Goal: Task Accomplishment & Management: Complete application form

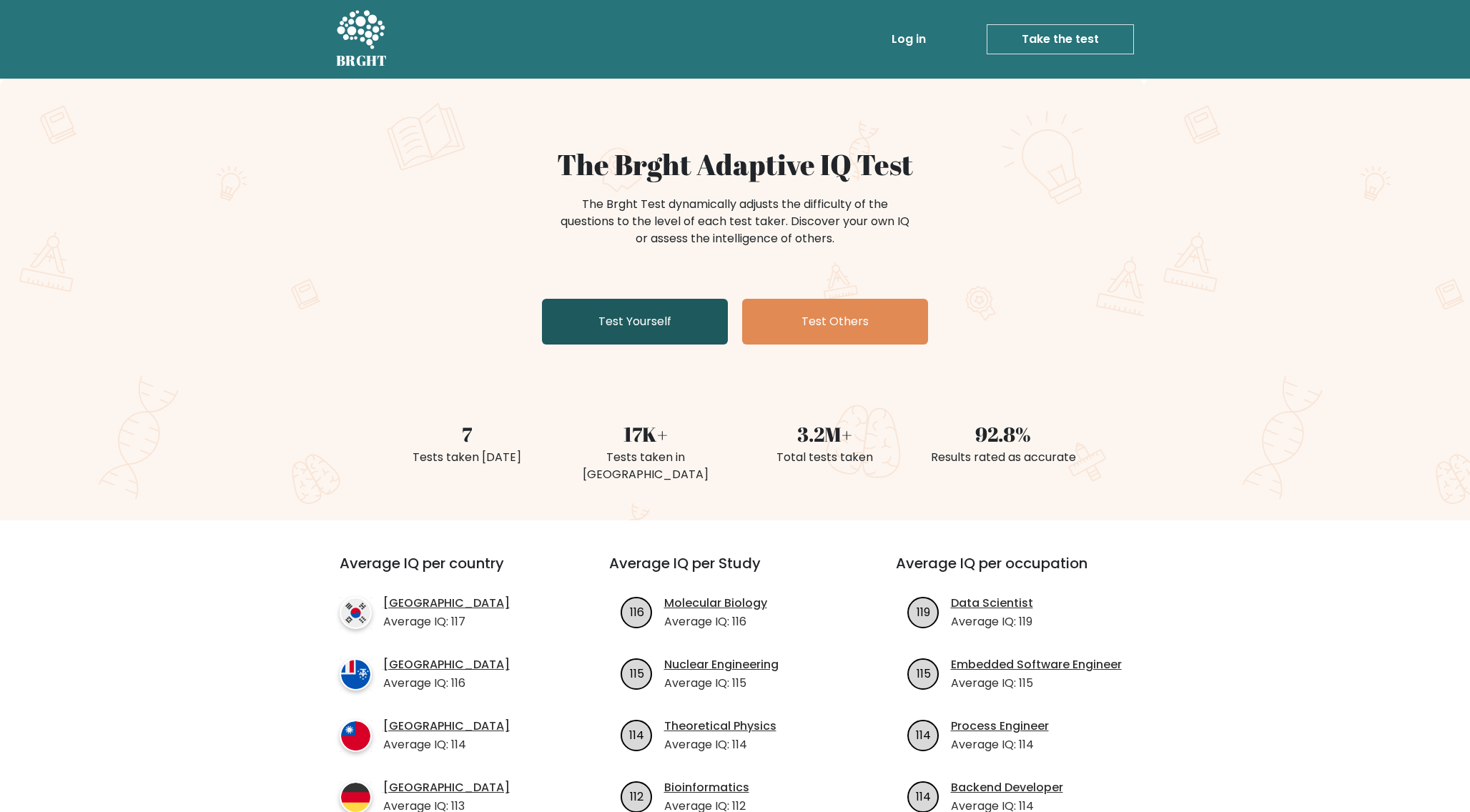
click at [673, 322] on link "Test Yourself" at bounding box center [634, 321] width 186 height 46
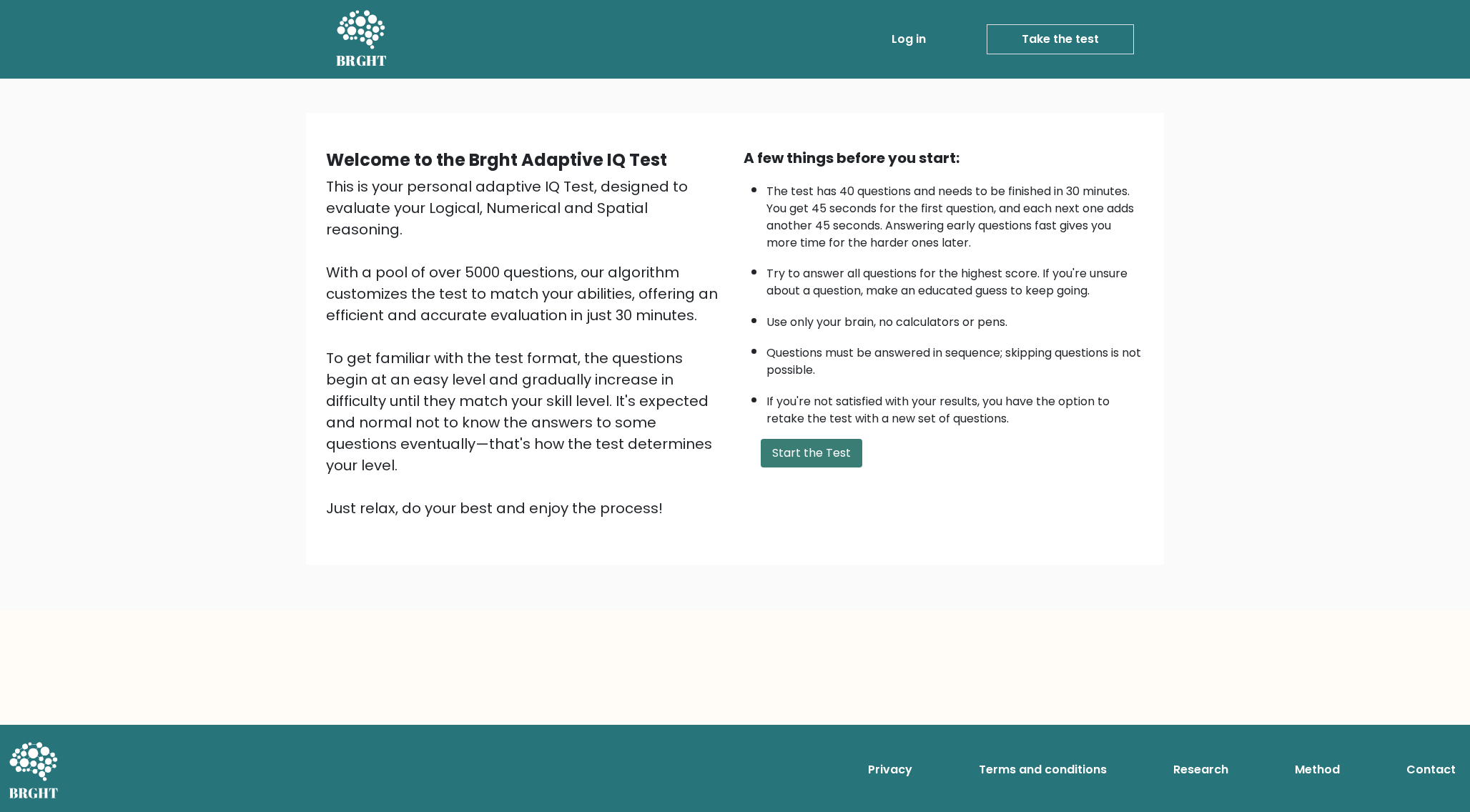
click at [809, 458] on button "Start the Test" at bounding box center [812, 453] width 101 height 29
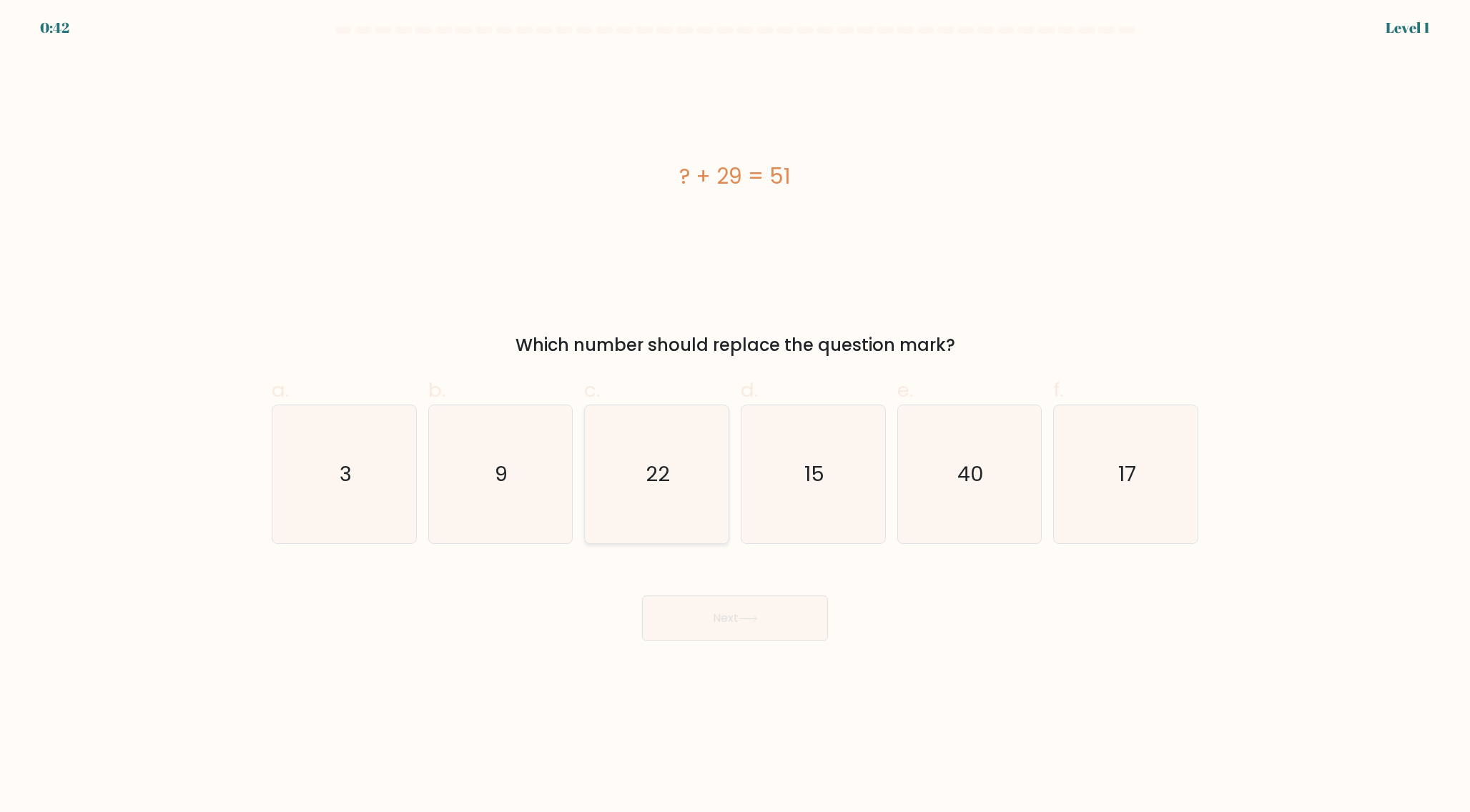
click at [708, 458] on icon "22" at bounding box center [656, 474] width 138 height 138
click at [735, 415] on input "c. 22" at bounding box center [735, 410] width 1 height 9
radio input "true"
click at [731, 617] on button "Next" at bounding box center [734, 617] width 186 height 46
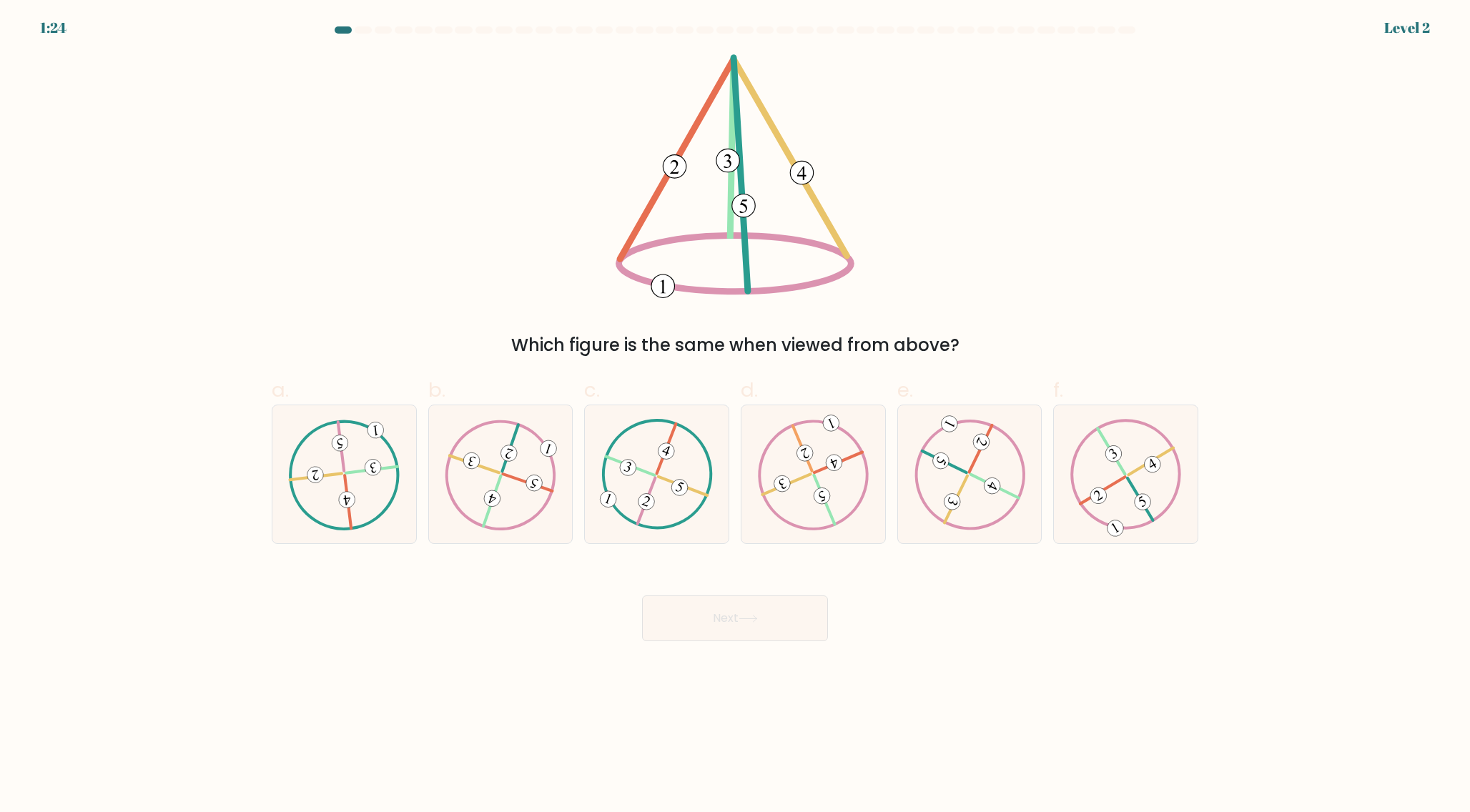
click at [678, 544] on form at bounding box center [735, 334] width 1470 height 615
click at [680, 513] on icon at bounding box center [657, 474] width 111 height 110
click at [735, 415] on input "c." at bounding box center [735, 410] width 1 height 9
radio input "true"
click at [642, 595] on button "Next" at bounding box center [734, 617] width 186 height 46
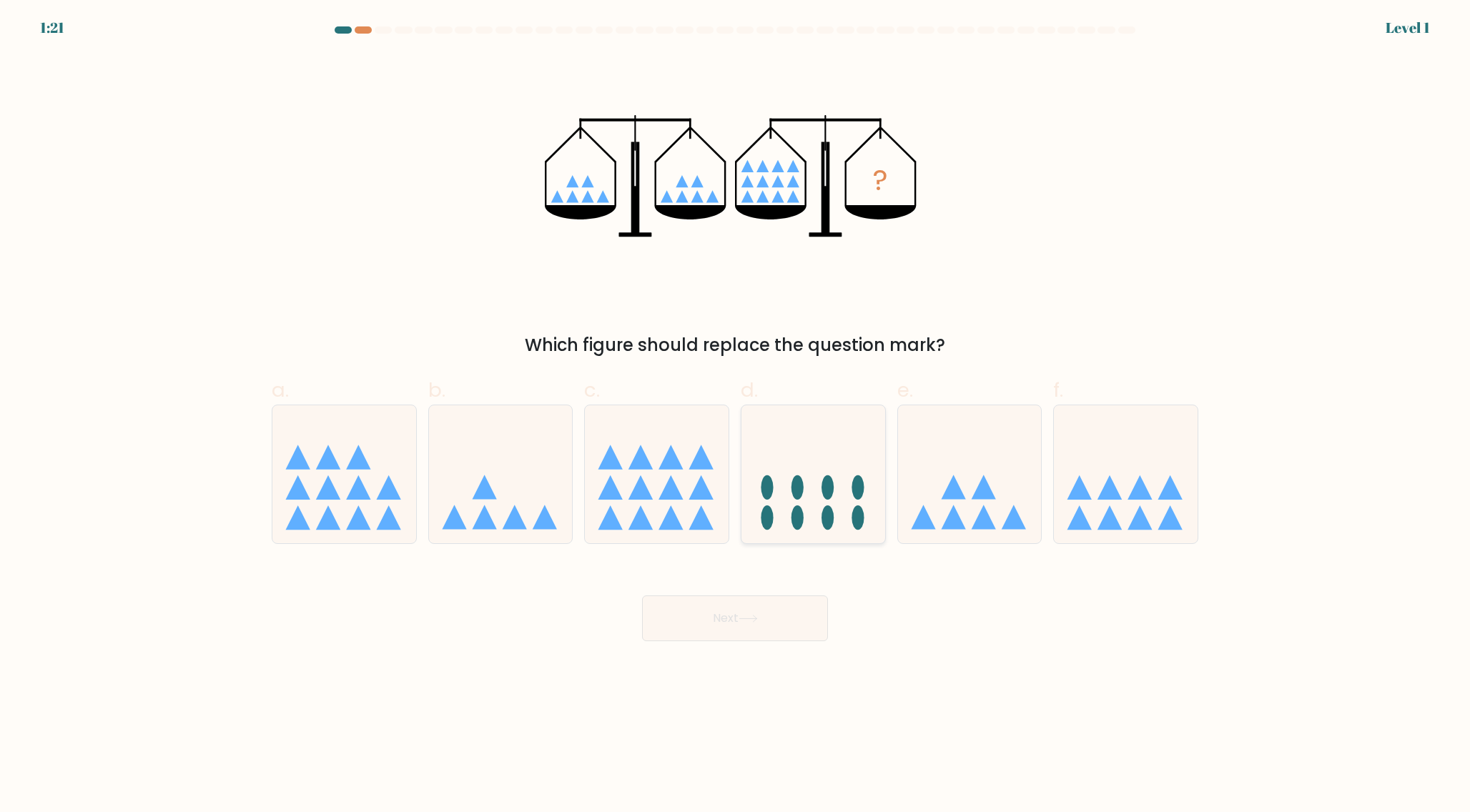
click at [760, 501] on icon at bounding box center [813, 474] width 144 height 119
click at [736, 415] on input "d." at bounding box center [735, 410] width 1 height 9
radio input "true"
click at [642, 595] on button "Next" at bounding box center [734, 617] width 186 height 46
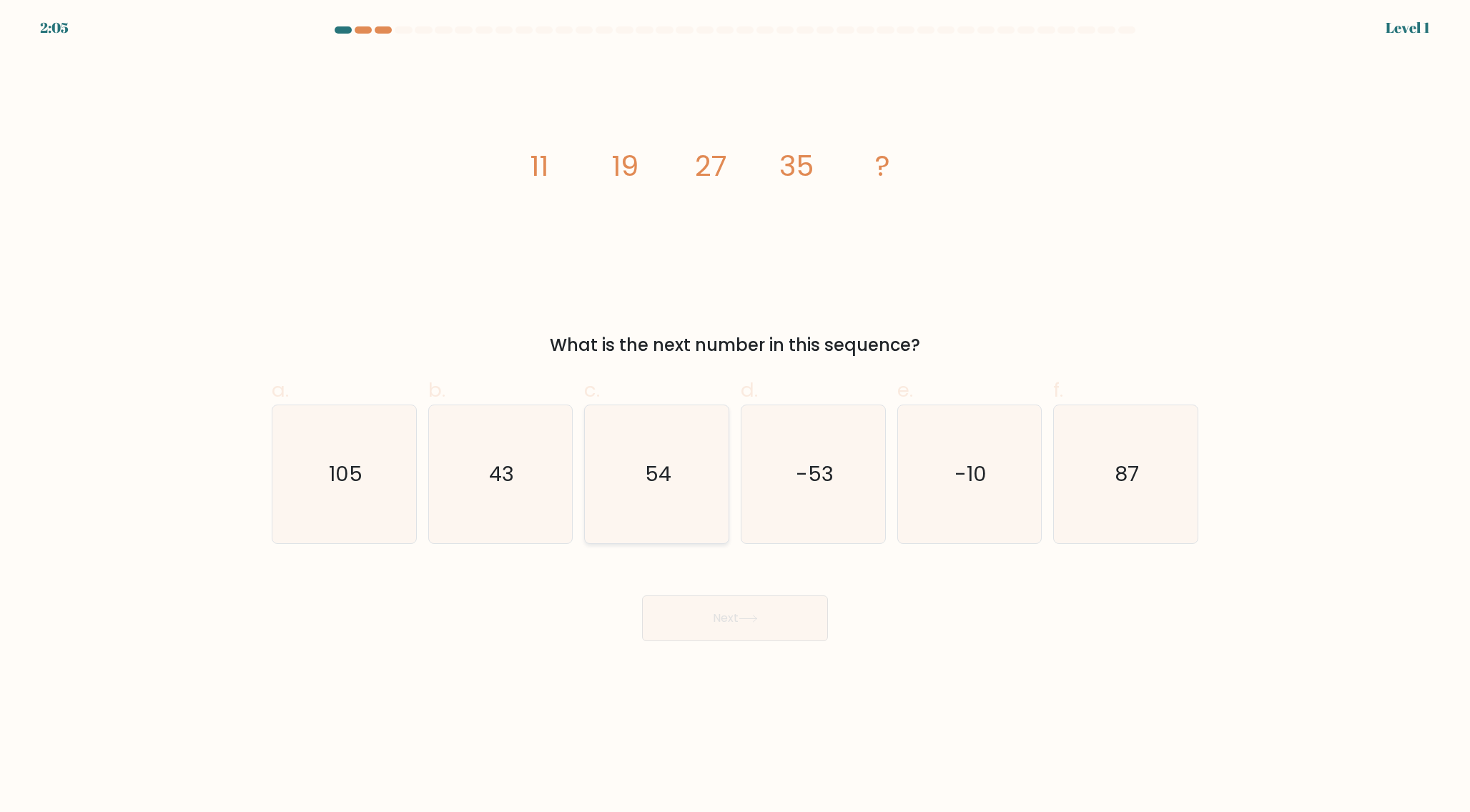
click at [712, 500] on icon "54" at bounding box center [656, 474] width 138 height 138
click at [735, 415] on input "c. 54" at bounding box center [735, 410] width 1 height 9
radio input "true"
click at [642, 595] on button "Next" at bounding box center [734, 617] width 186 height 46
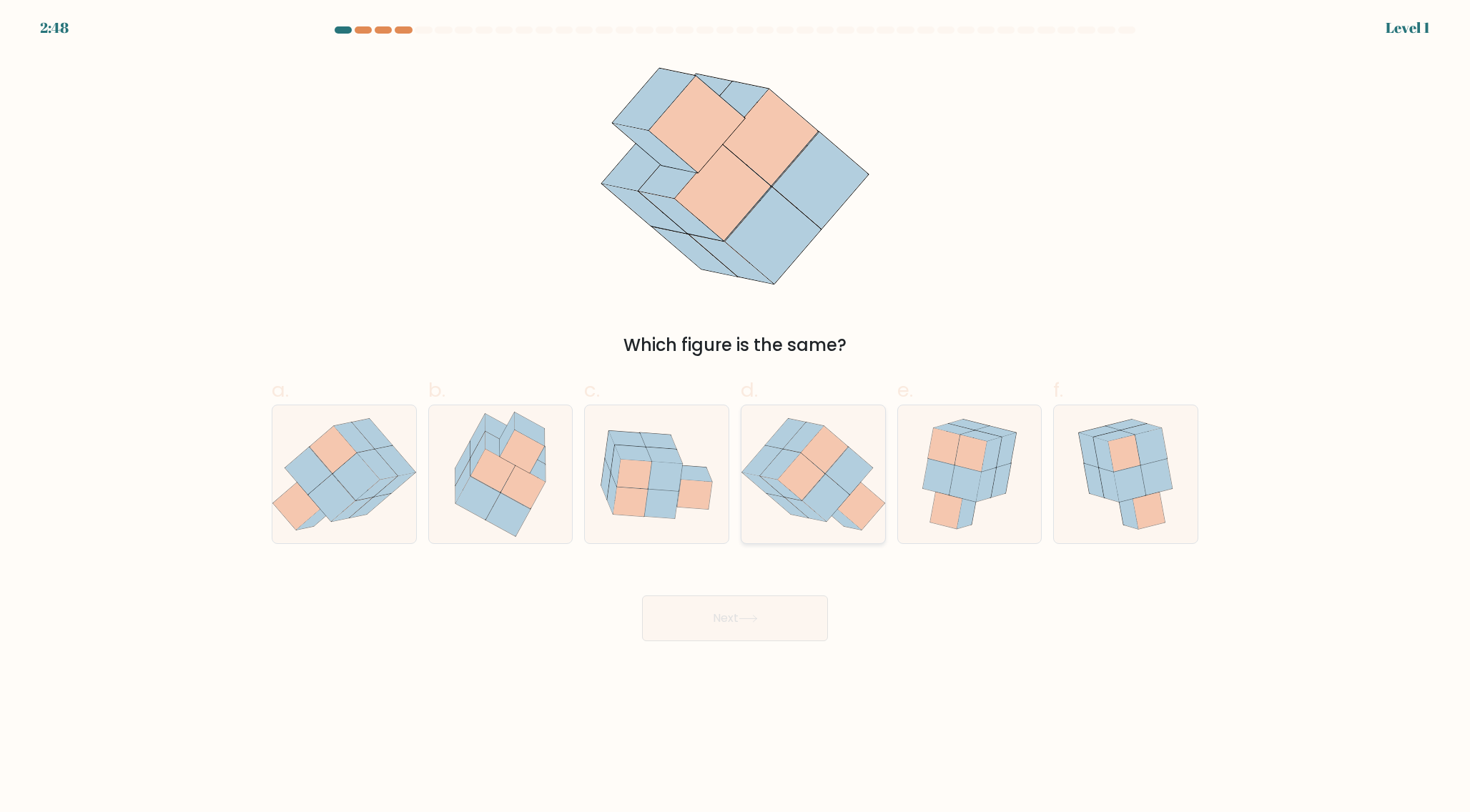
click at [763, 499] on icon at bounding box center [813, 474] width 144 height 125
click at [736, 415] on input "d." at bounding box center [735, 410] width 1 height 9
radio input "true"
click at [642, 595] on button "Next" at bounding box center [734, 617] width 186 height 46
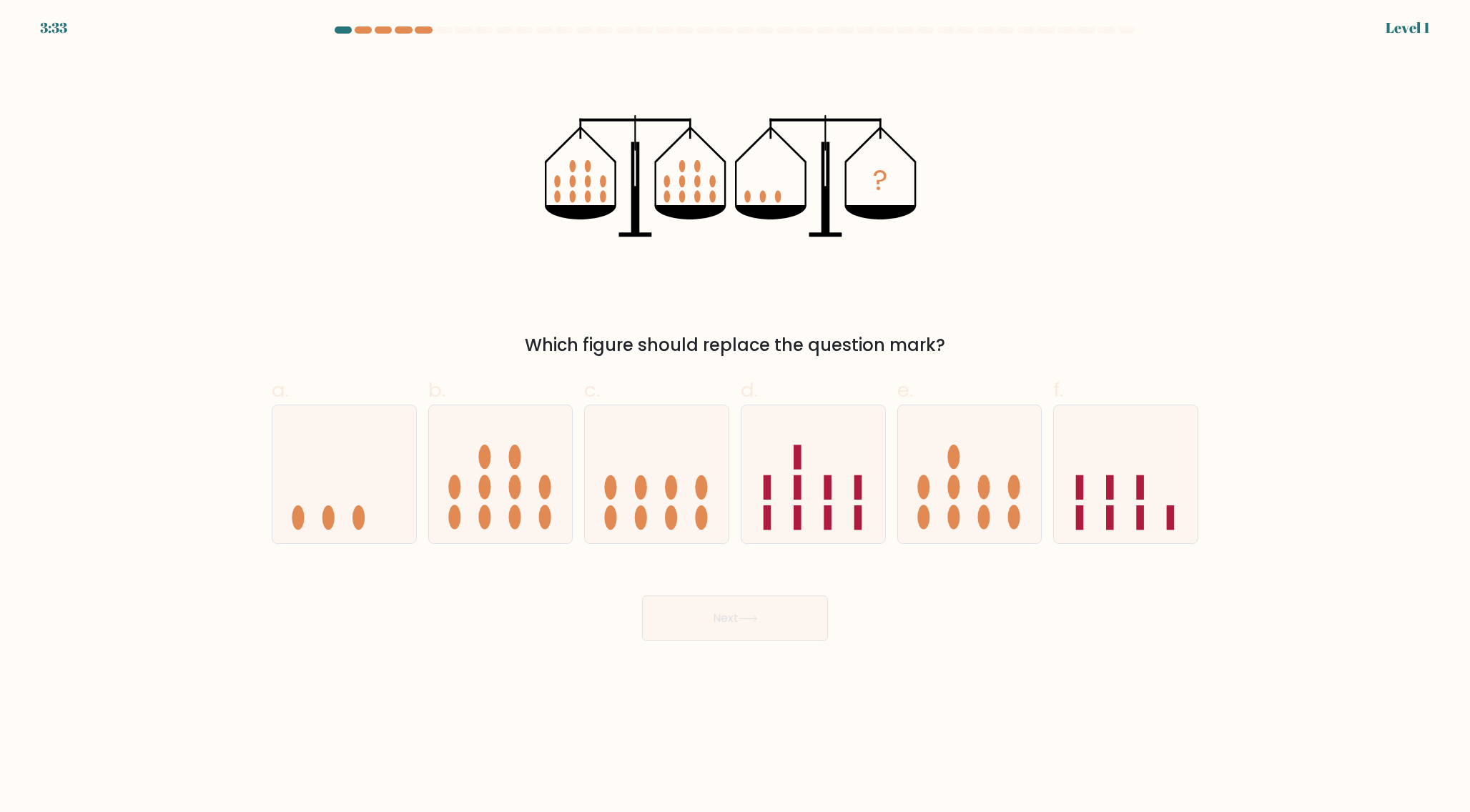
click at [700, 497] on ellipse at bounding box center [701, 487] width 12 height 25
click at [735, 415] on input "c." at bounding box center [735, 410] width 1 height 9
radio input "true"
click at [642, 595] on button "Next" at bounding box center [734, 617] width 186 height 46
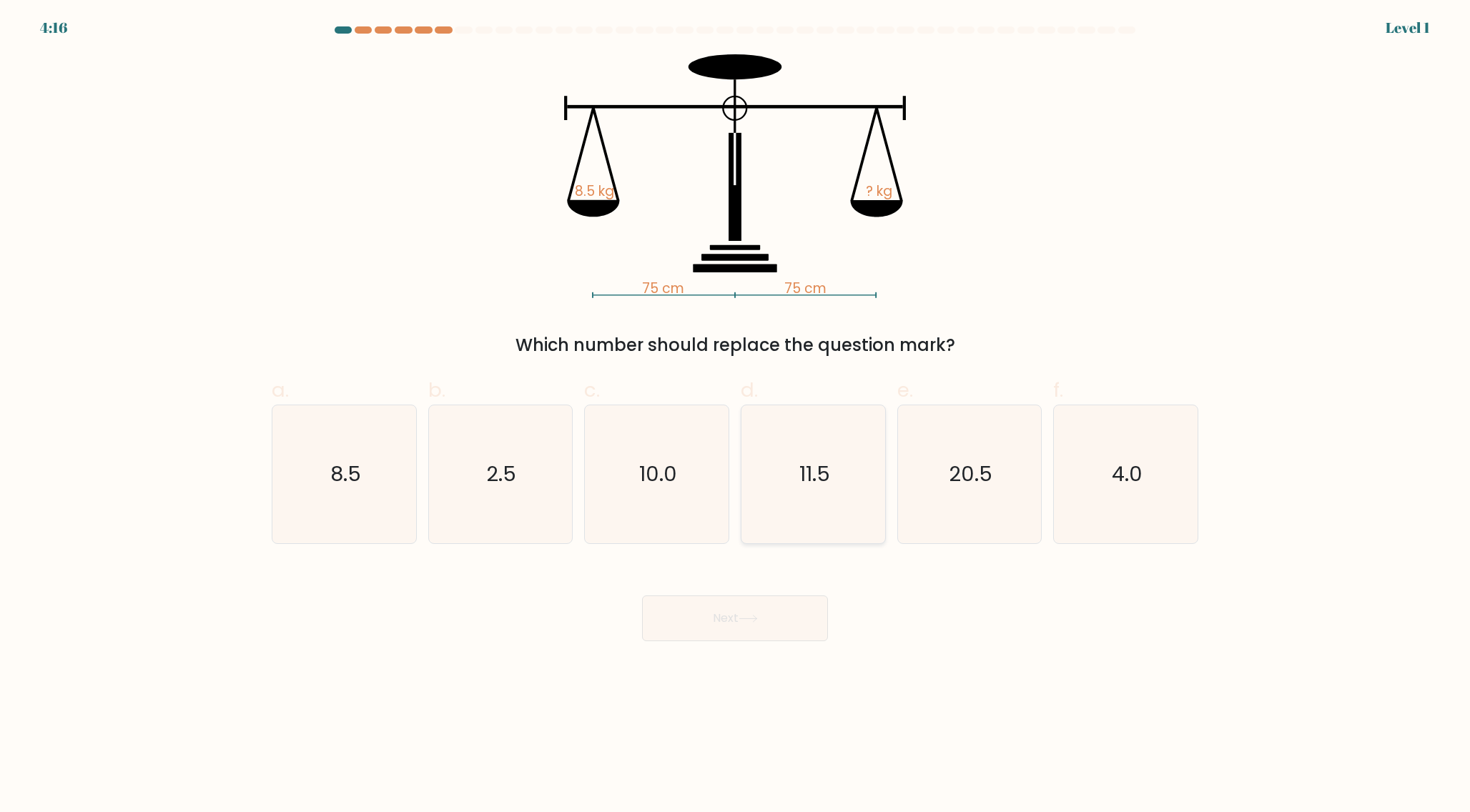
click at [765, 495] on icon "11.5" at bounding box center [813, 474] width 138 height 138
click at [736, 415] on input "d. 11.5" at bounding box center [735, 410] width 1 height 9
radio input "true"
click at [642, 595] on button "Next" at bounding box center [734, 617] width 186 height 46
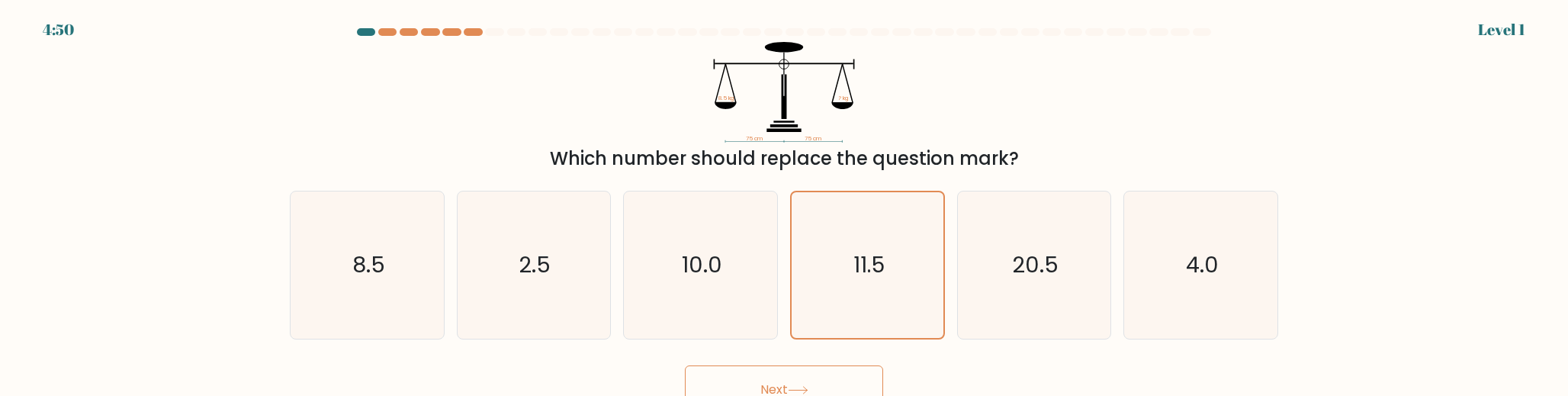
click at [755, 375] on button "Next" at bounding box center [783, 389] width 198 height 49
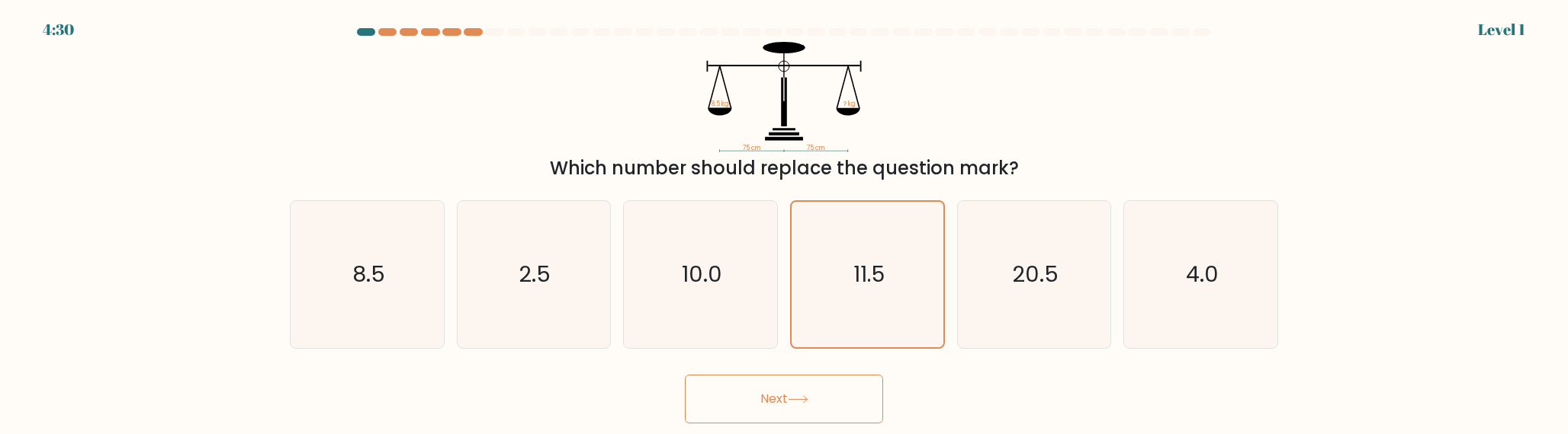
click at [789, 397] on button "Next" at bounding box center [783, 399] width 198 height 49
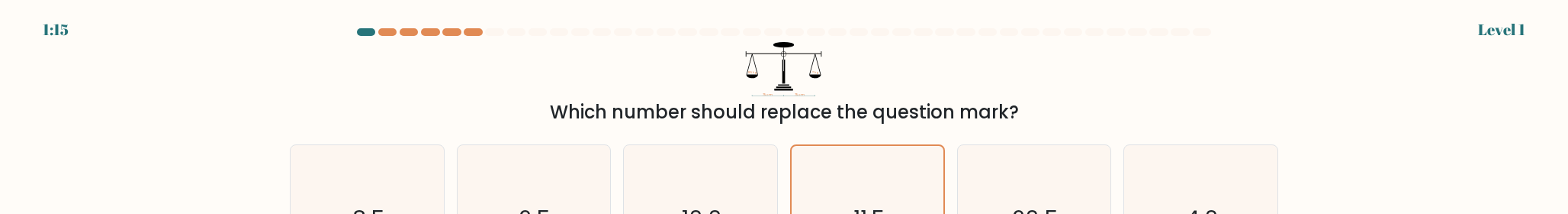
click at [1296, 212] on form at bounding box center [784, 199] width 1568 height 340
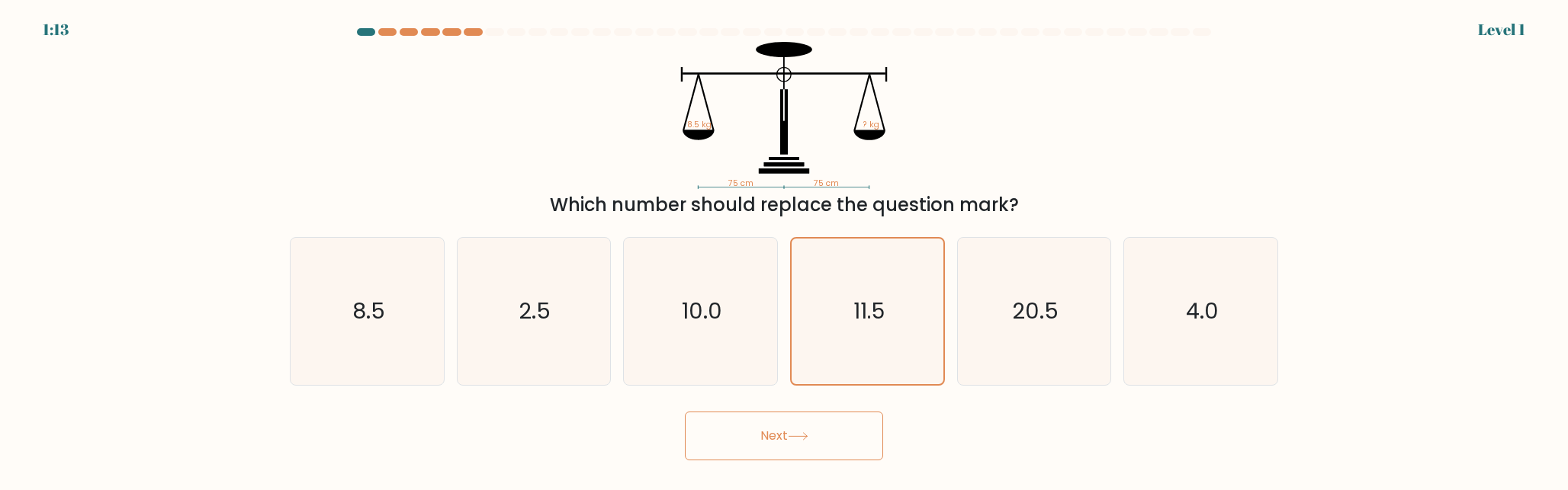
click at [763, 441] on button "Next" at bounding box center [783, 436] width 198 height 49
click at [806, 442] on button "Next" at bounding box center [783, 436] width 198 height 49
click at [806, 441] on button "Next" at bounding box center [783, 436] width 198 height 49
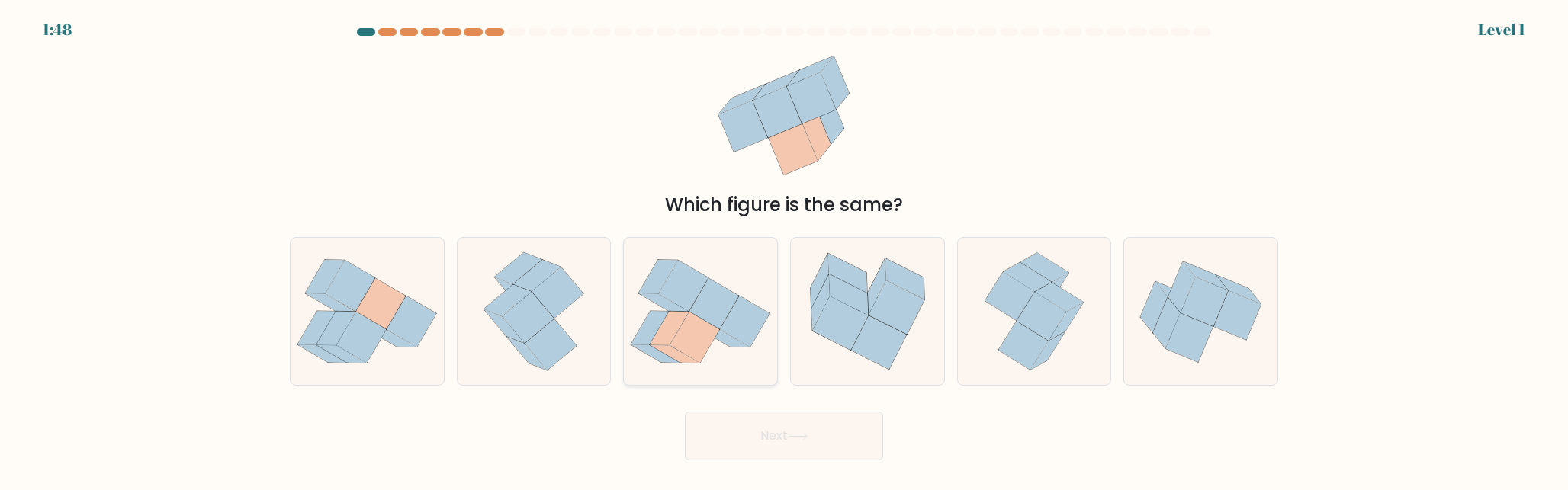
click at [748, 353] on icon at bounding box center [700, 311] width 154 height 135
click at [784, 249] on input "c." at bounding box center [784, 247] width 1 height 4
radio input "true"
click at [789, 431] on button "Next" at bounding box center [783, 436] width 198 height 49
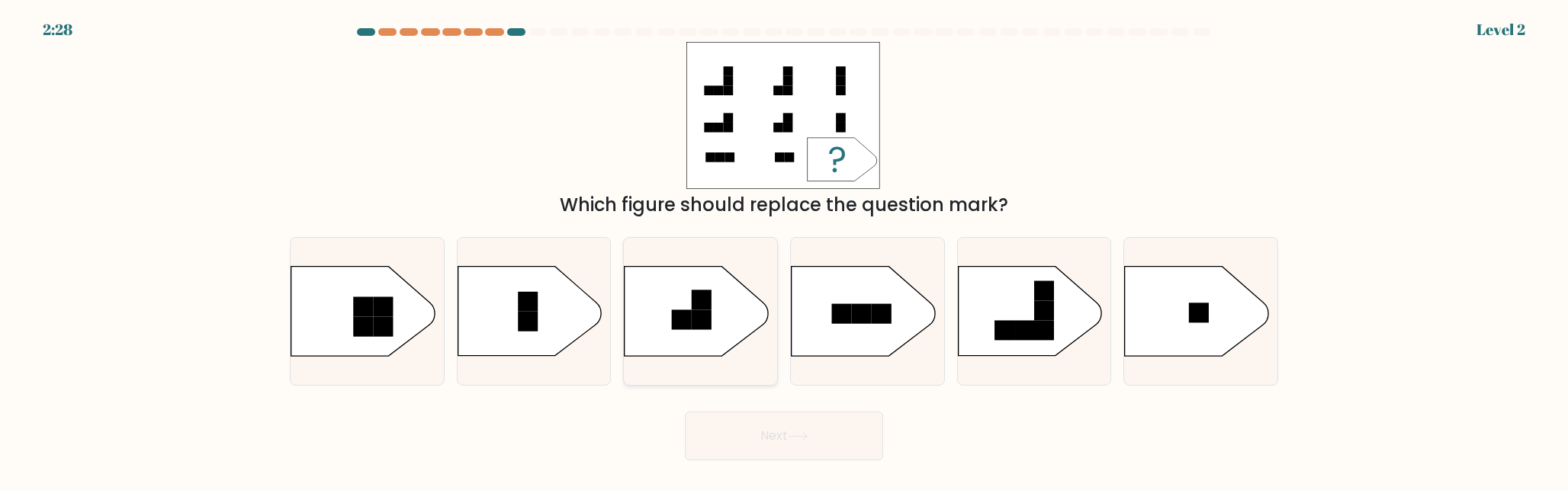
click at [728, 340] on icon at bounding box center [696, 312] width 144 height 90
click at [784, 249] on input "c." at bounding box center [784, 247] width 1 height 4
radio input "true"
click at [768, 443] on button "Next" at bounding box center [783, 436] width 198 height 49
click at [771, 423] on button "Next" at bounding box center [783, 436] width 198 height 49
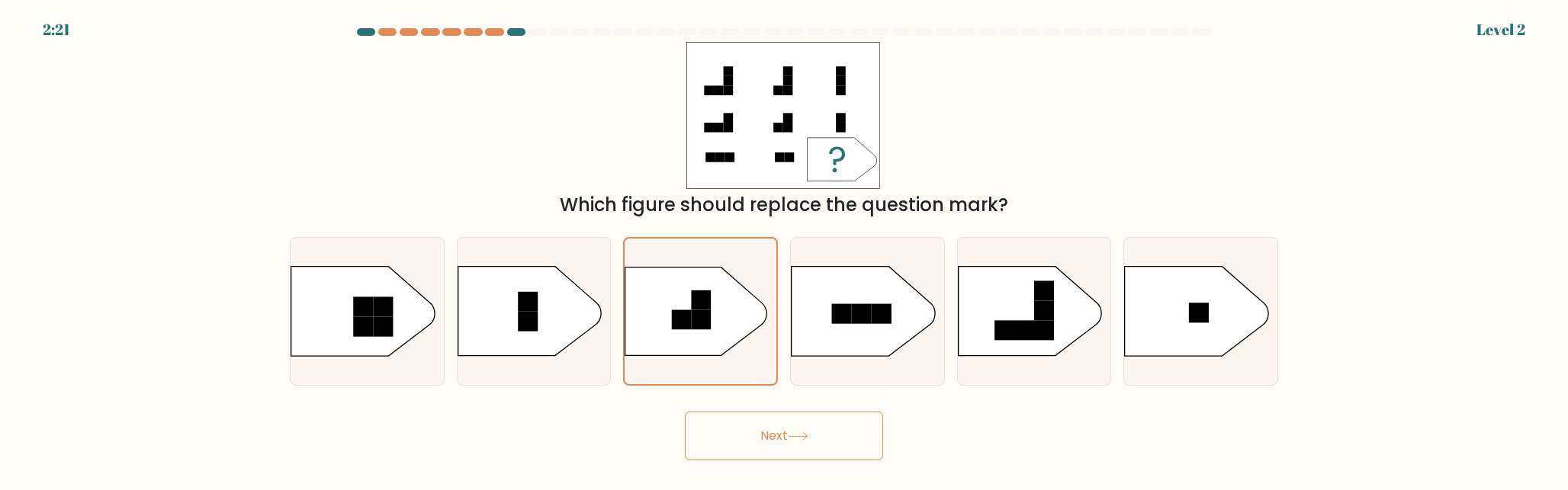
click at [771, 423] on button "Next" at bounding box center [783, 436] width 198 height 49
click at [799, 410] on div "Next" at bounding box center [784, 432] width 1007 height 56
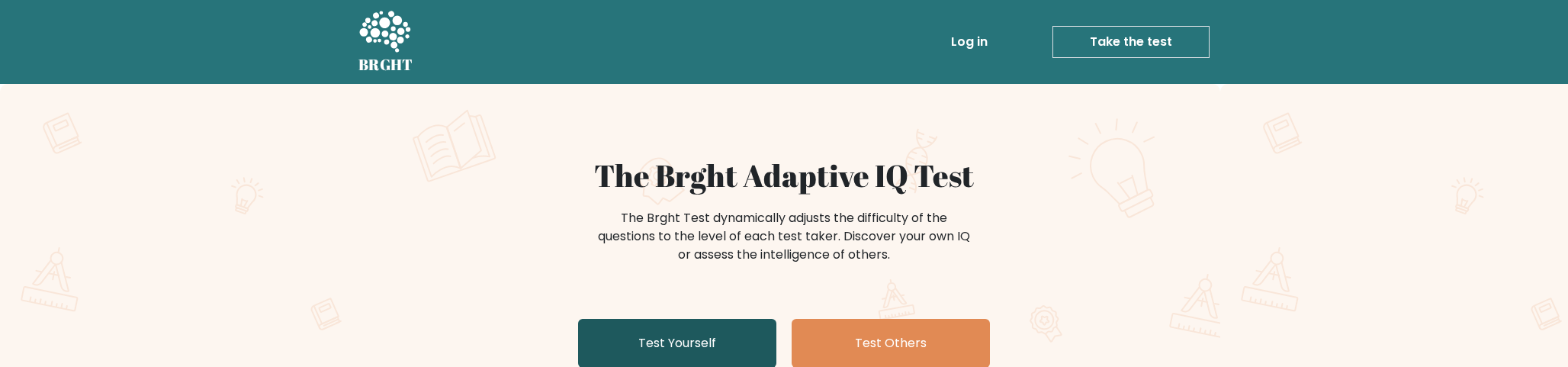
click at [714, 355] on link "Test Yourself" at bounding box center [677, 343] width 198 height 49
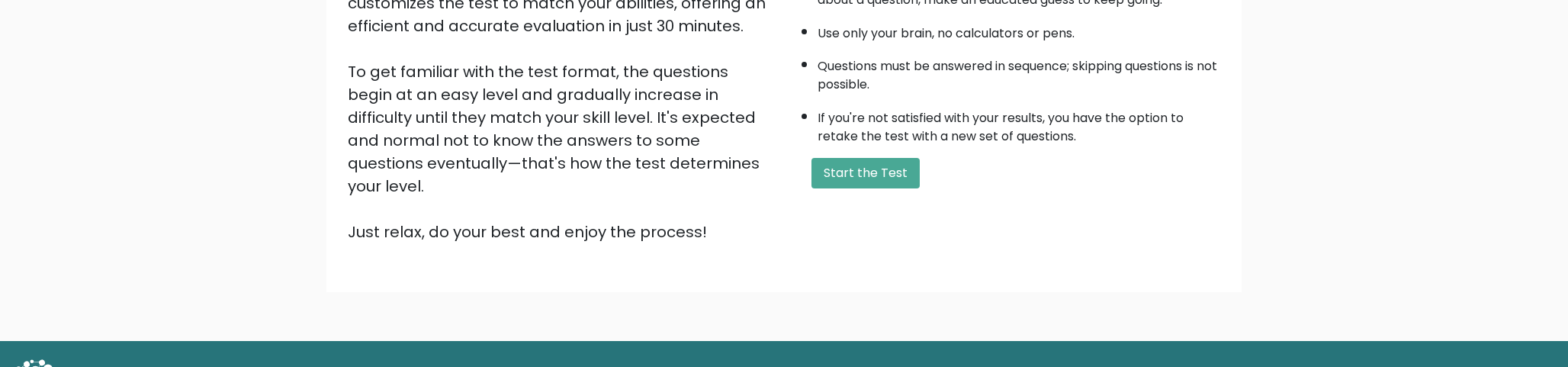
scroll to position [332, 0]
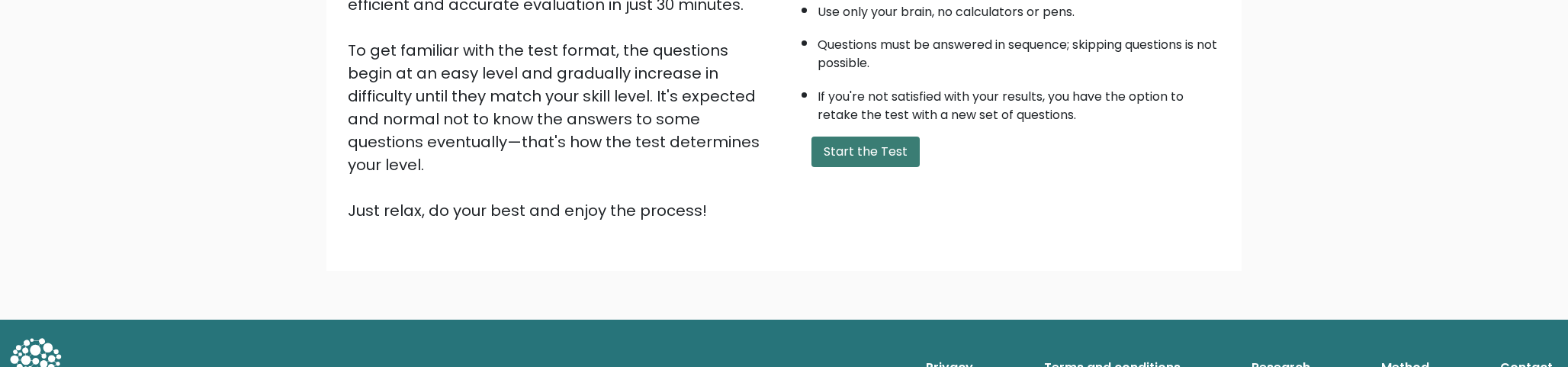
click at [884, 157] on button "Start the Test" at bounding box center [866, 152] width 108 height 31
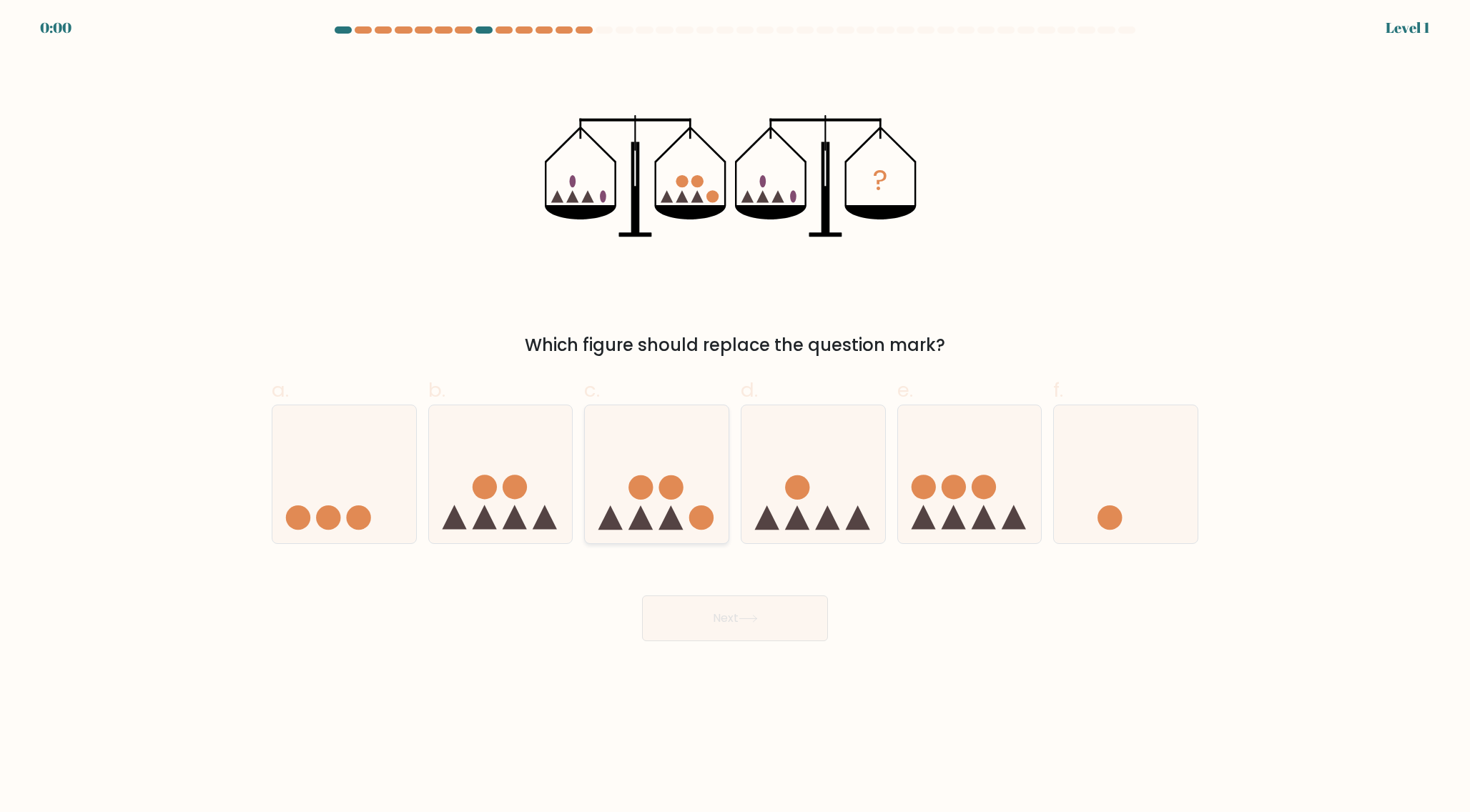
click at [689, 487] on icon at bounding box center [656, 474] width 144 height 119
click at [735, 415] on input "c." at bounding box center [735, 410] width 1 height 9
radio input "true"
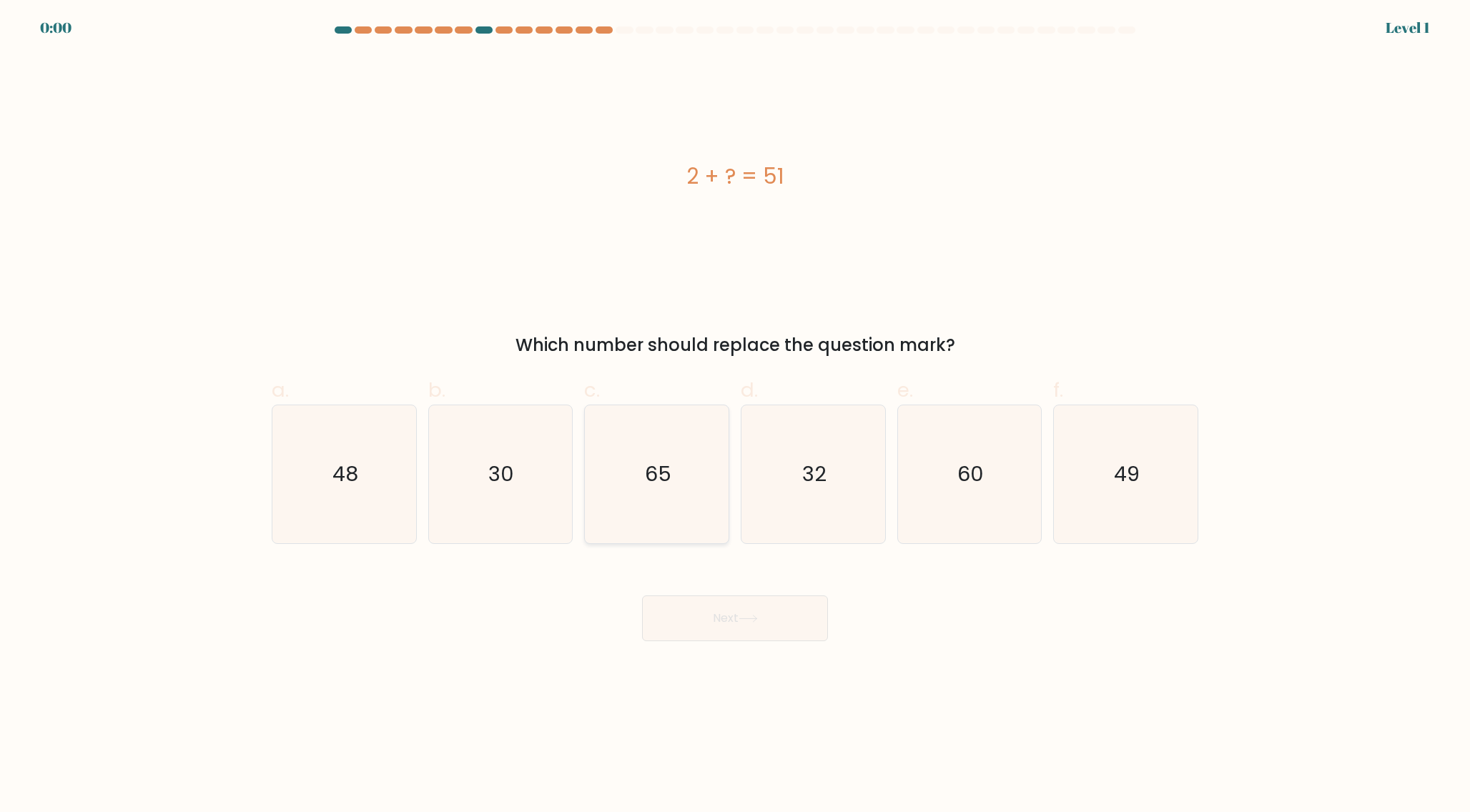
click at [687, 514] on icon "65" at bounding box center [656, 474] width 138 height 138
click at [735, 415] on input "c. 65" at bounding box center [735, 410] width 1 height 9
radio input "true"
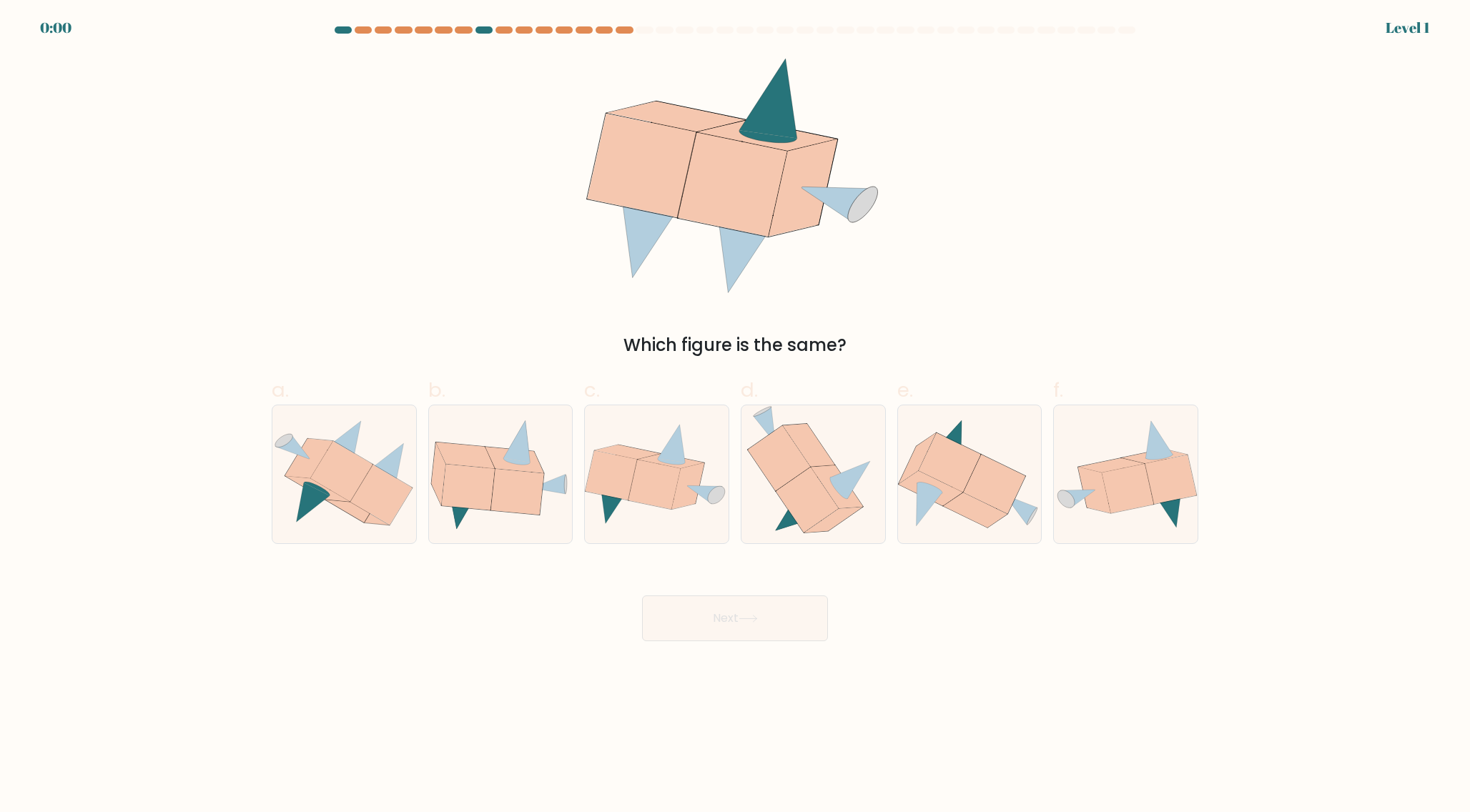
click at [687, 514] on icon at bounding box center [656, 474] width 144 height 103
click at [735, 415] on input "c." at bounding box center [735, 410] width 1 height 9
radio input "true"
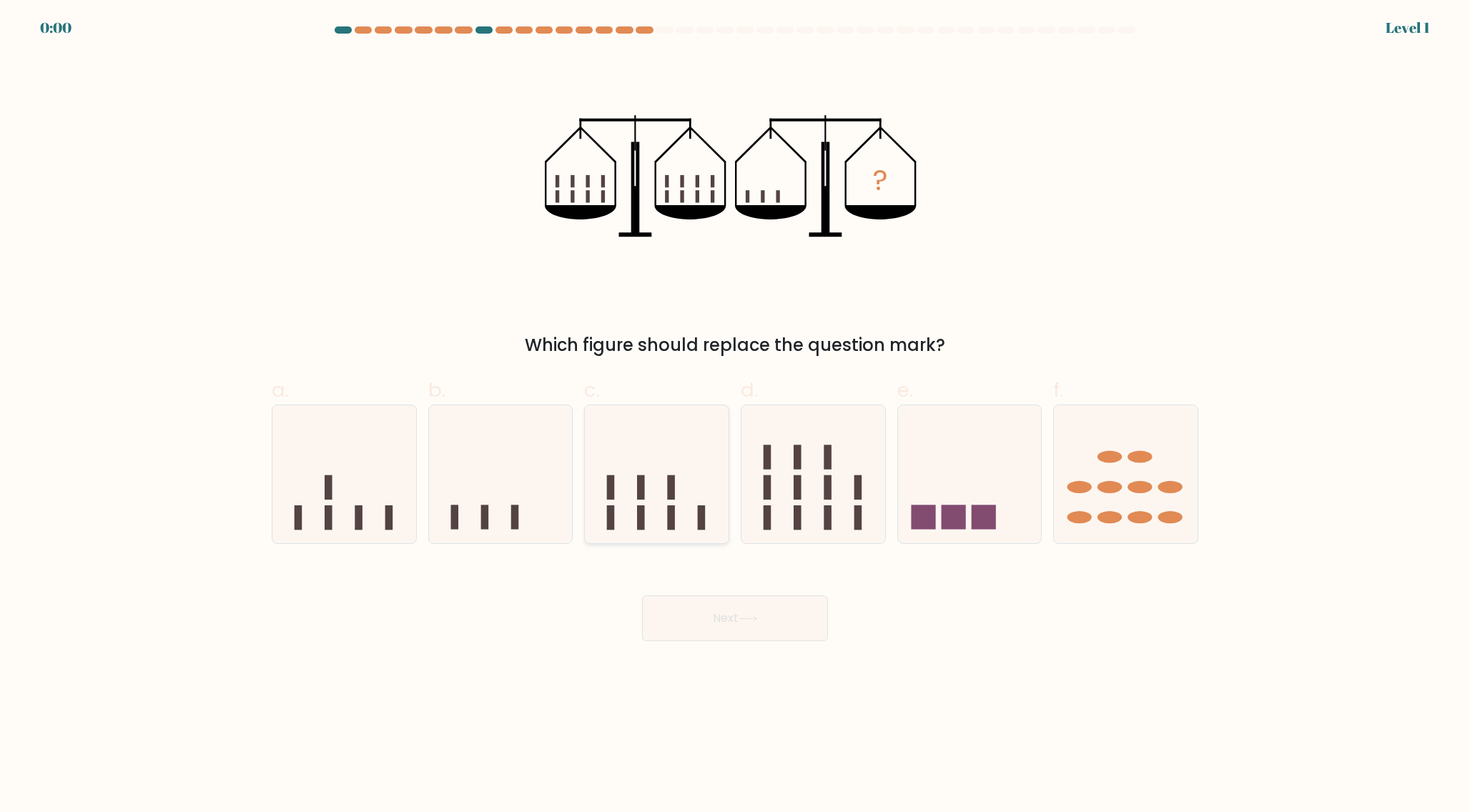
click at [687, 514] on icon at bounding box center [656, 474] width 144 height 119
click at [735, 415] on input "c." at bounding box center [735, 410] width 1 height 9
radio input "true"
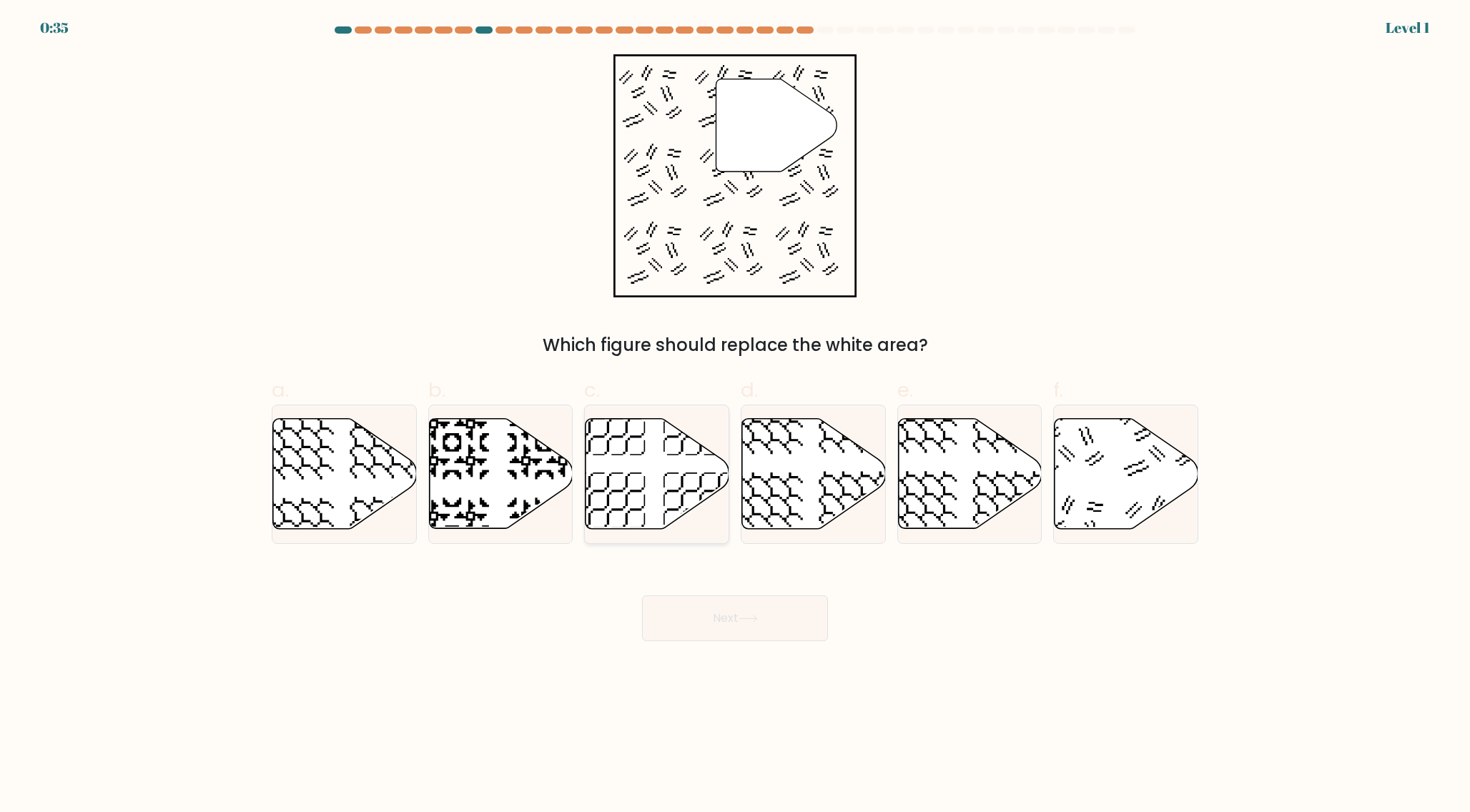
click at [647, 440] on icon at bounding box center [657, 474] width 144 height 110
click at [735, 415] on input "c." at bounding box center [735, 410] width 1 height 9
radio input "true"
click at [642, 595] on button "Next" at bounding box center [734, 617] width 186 height 46
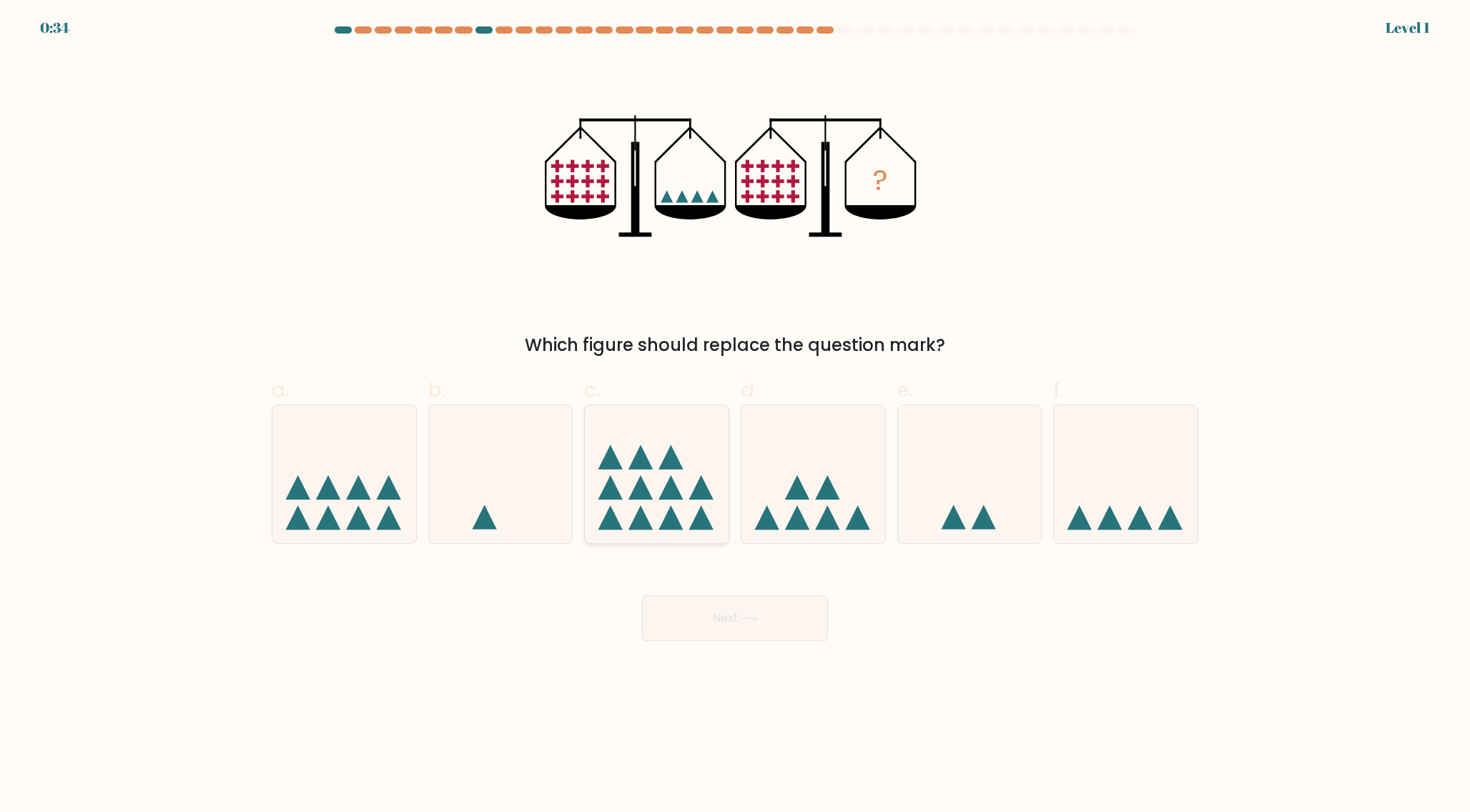
click at [652, 462] on icon at bounding box center [656, 474] width 144 height 119
click at [735, 415] on input "c." at bounding box center [735, 410] width 1 height 9
radio input "true"
click at [642, 595] on button "Next" at bounding box center [734, 617] width 186 height 46
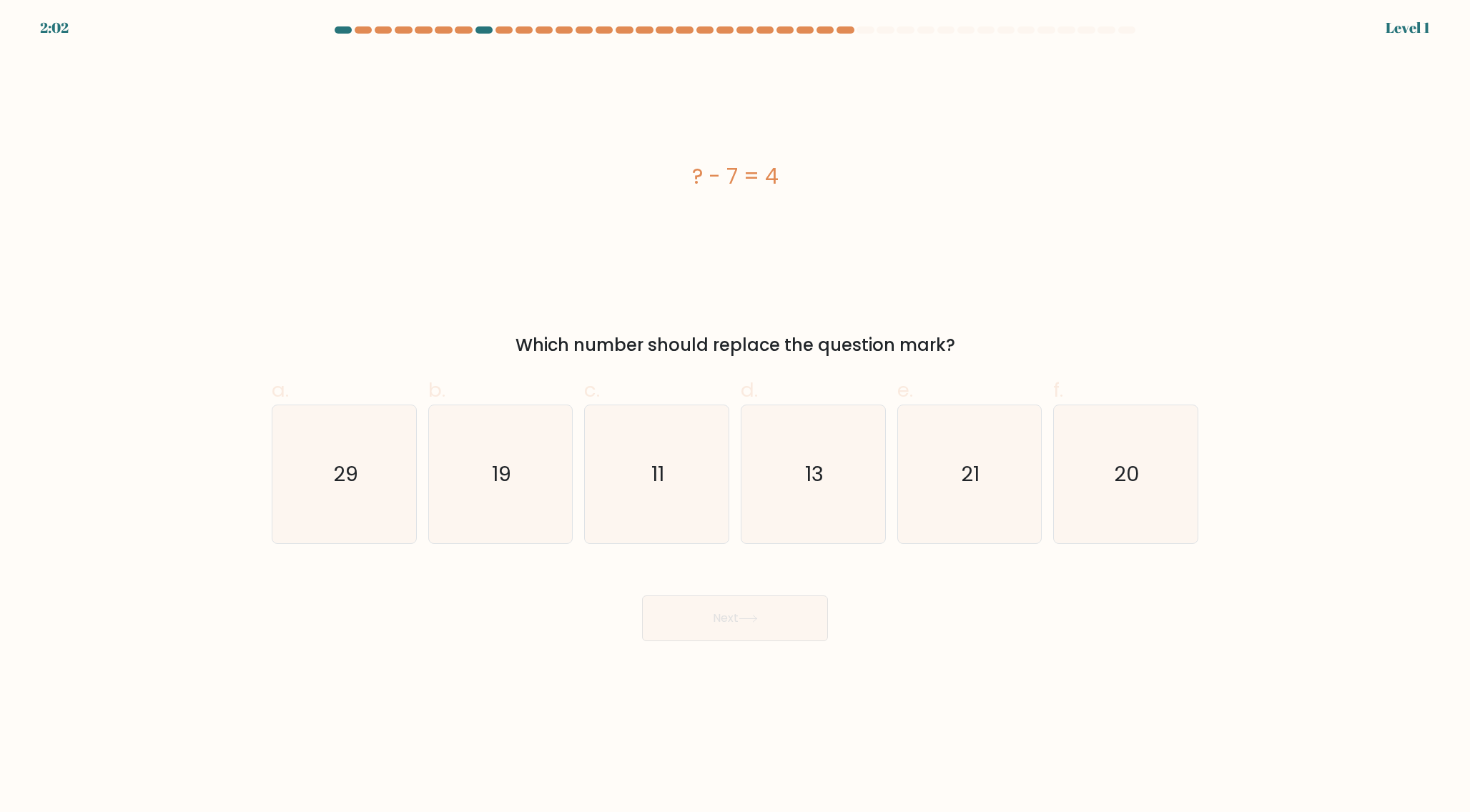
click at [652, 462] on text "11" at bounding box center [658, 474] width 13 height 29
click at [735, 415] on input "c. 11" at bounding box center [735, 410] width 1 height 9
radio input "true"
click at [642, 595] on button "Next" at bounding box center [734, 617] width 186 height 46
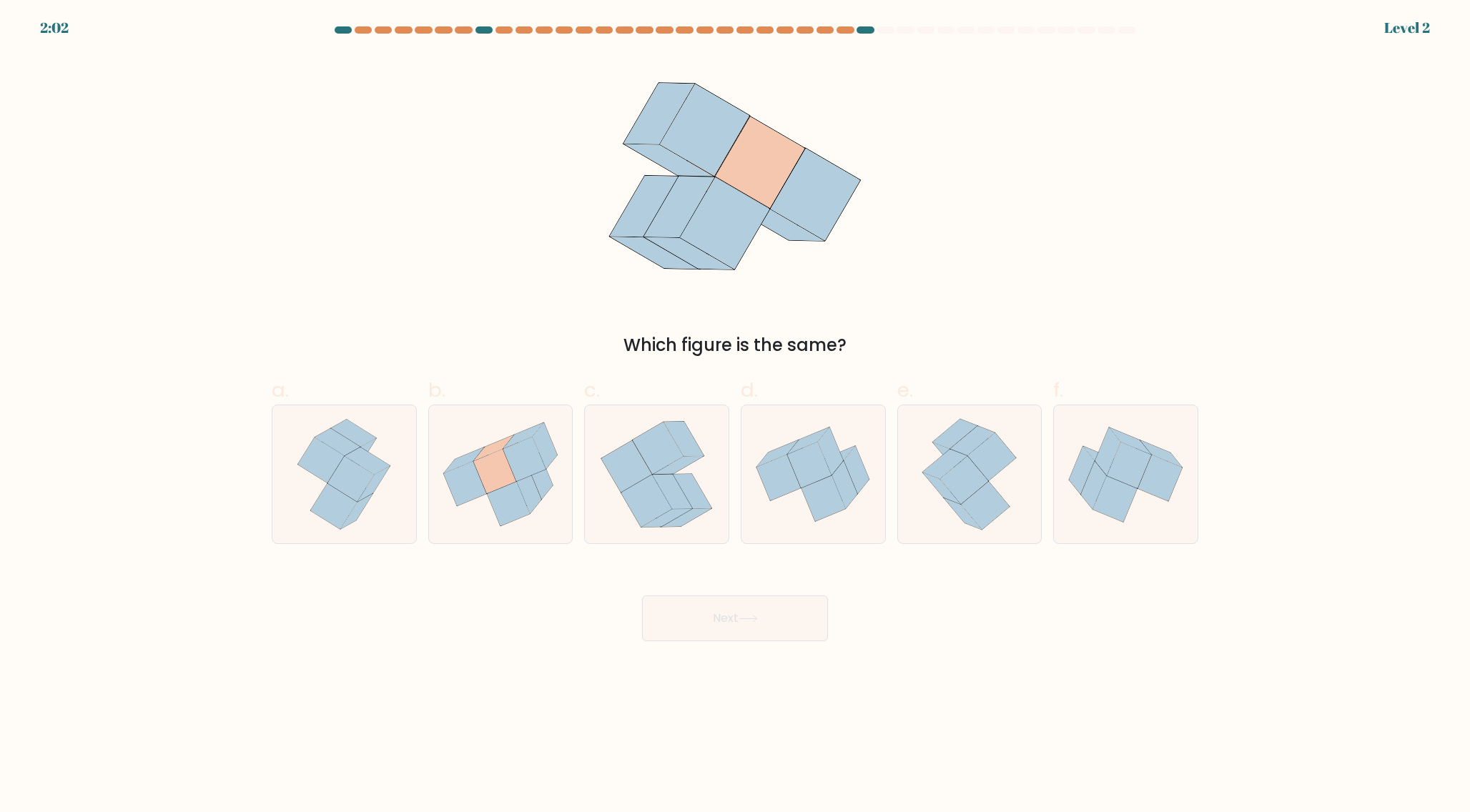
click at [652, 462] on icon at bounding box center [658, 448] width 51 height 52
click at [735, 415] on input "c." at bounding box center [735, 410] width 1 height 9
radio input "true"
click at [642, 595] on button "Next" at bounding box center [734, 617] width 186 height 46
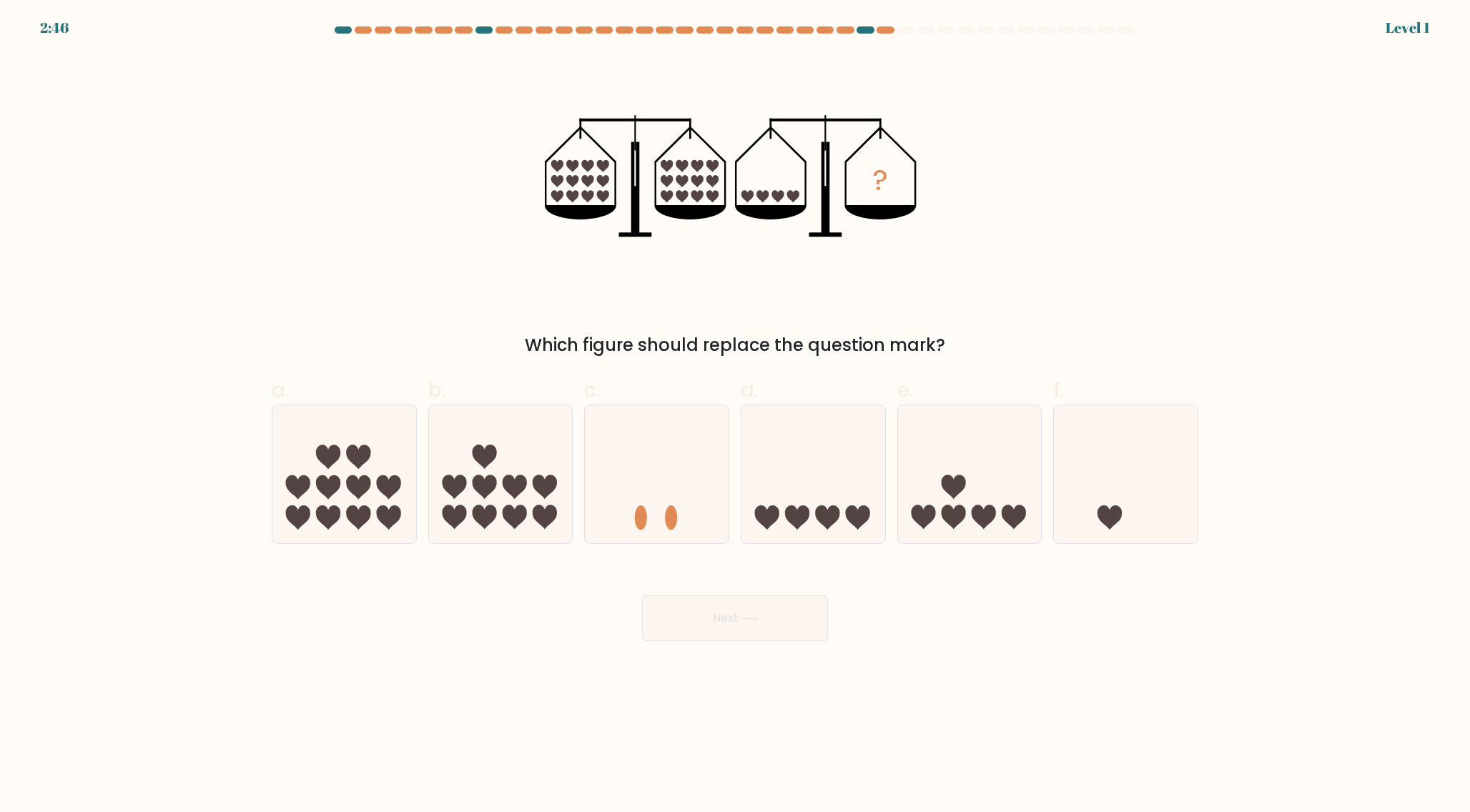
click at [652, 462] on icon at bounding box center [656, 474] width 144 height 119
click at [735, 415] on input "c." at bounding box center [735, 410] width 1 height 9
radio input "true"
click at [642, 595] on button "Next" at bounding box center [734, 617] width 186 height 46
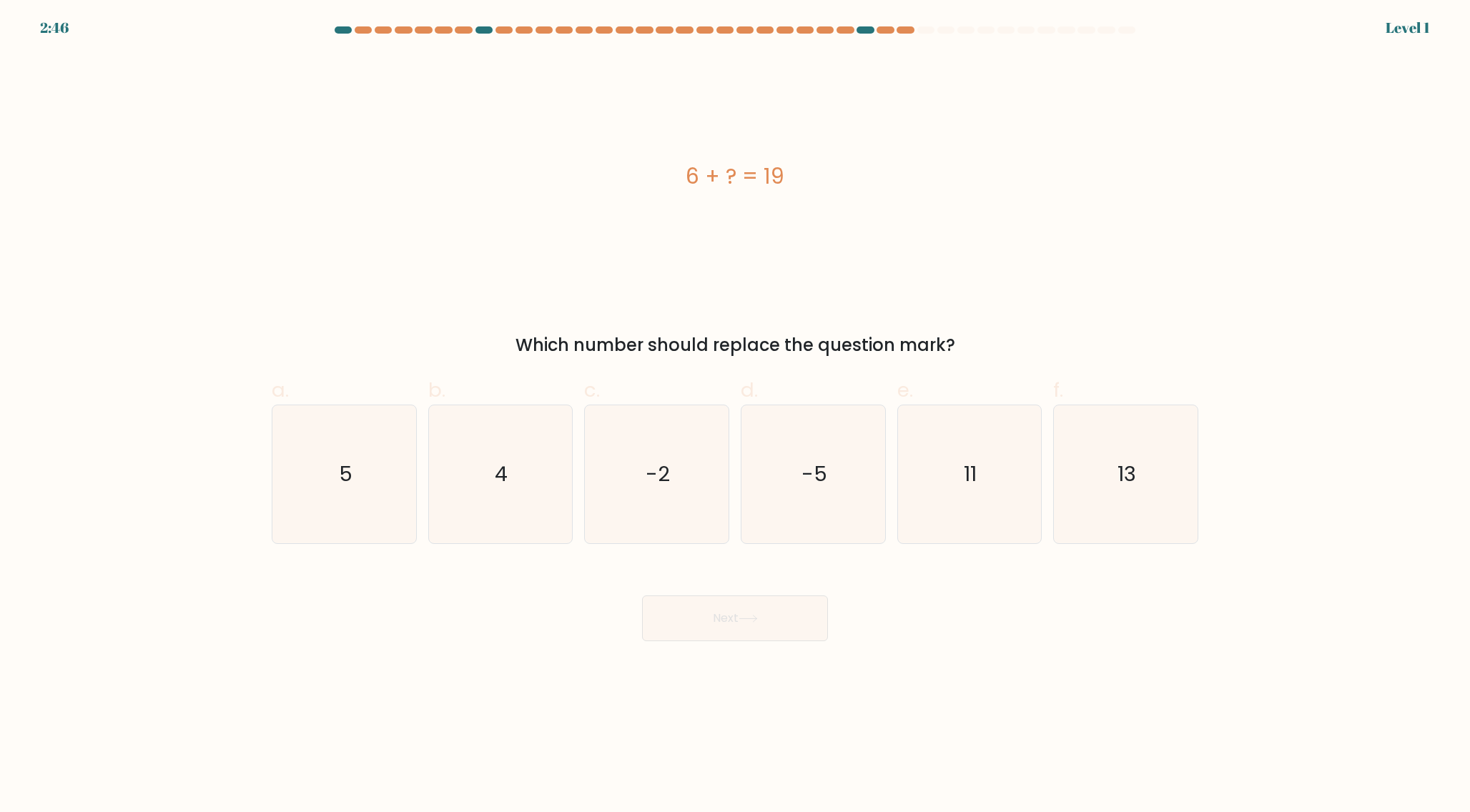
click at [652, 462] on text "-2" at bounding box center [658, 474] width 25 height 29
click at [735, 415] on input "c. -2" at bounding box center [735, 410] width 1 height 9
radio input "true"
click at [642, 595] on button "Next" at bounding box center [734, 617] width 186 height 46
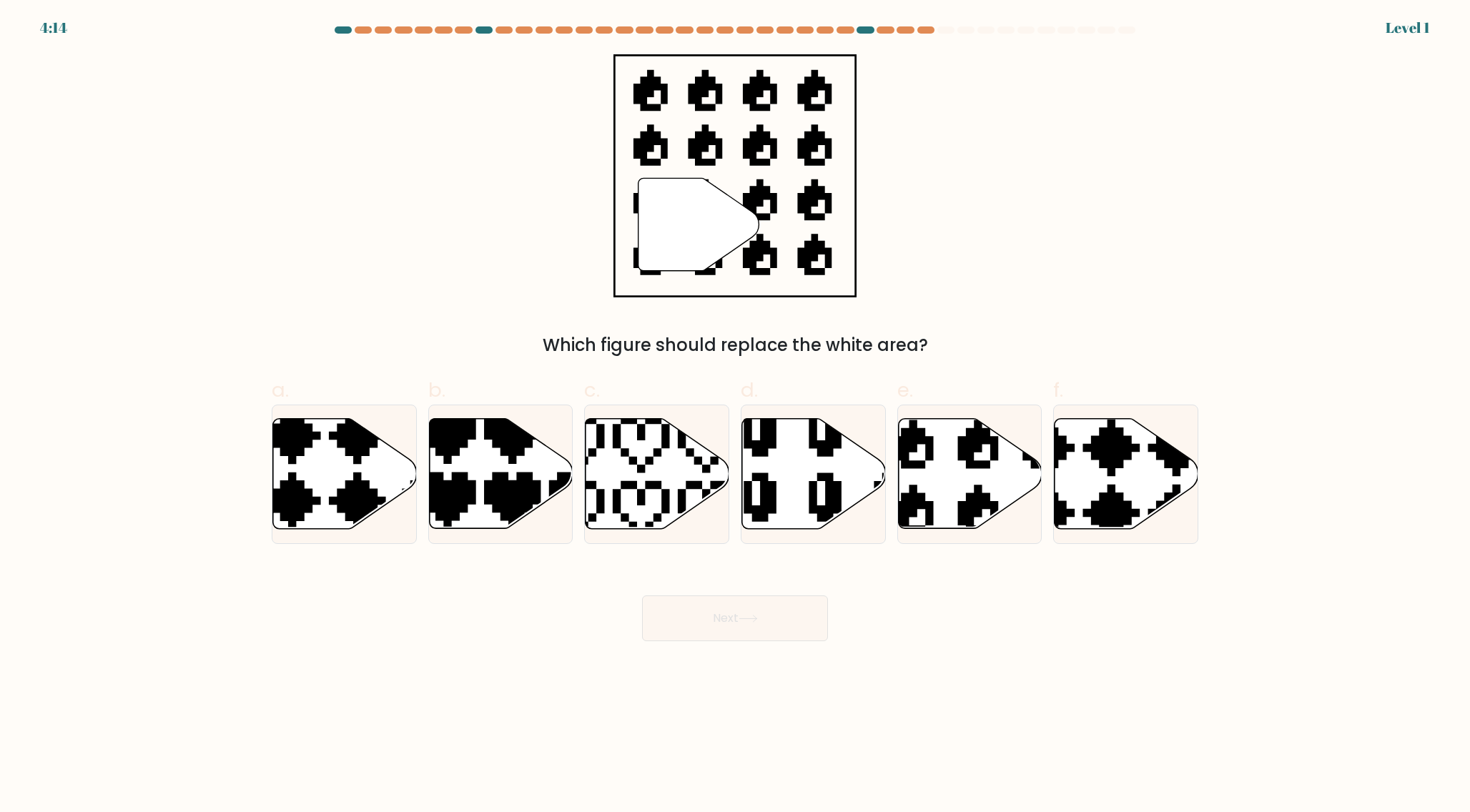
click at [652, 462] on icon at bounding box center [608, 411] width 252 height 252
click at [735, 415] on input "c." at bounding box center [735, 410] width 1 height 9
radio input "true"
click at [642, 595] on button "Next" at bounding box center [734, 617] width 186 height 46
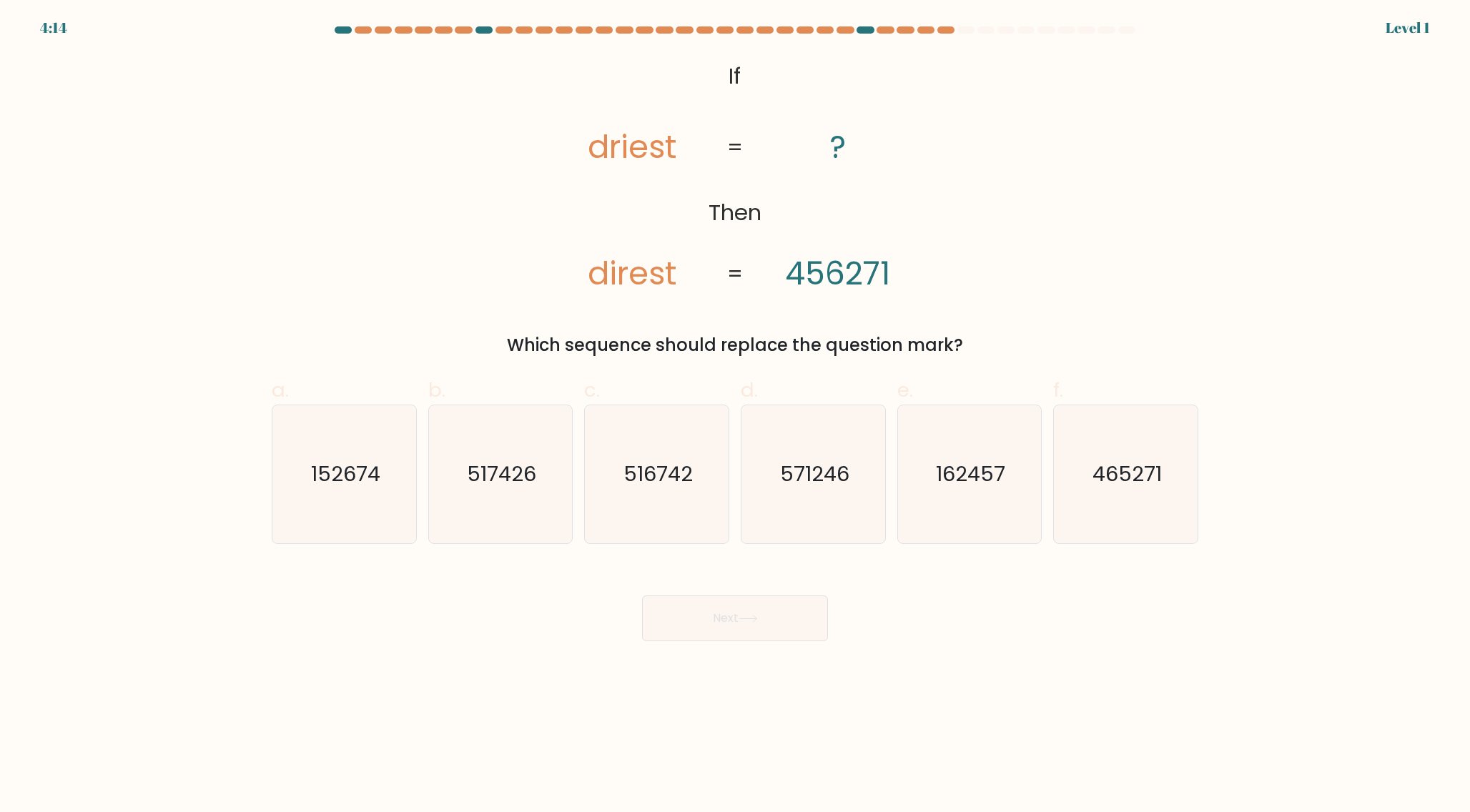
click at [652, 462] on text "516742" at bounding box center [658, 474] width 69 height 29
click at [735, 415] on input "c. 516742" at bounding box center [735, 410] width 1 height 9
radio input "true"
click at [642, 595] on button "Next" at bounding box center [734, 617] width 186 height 46
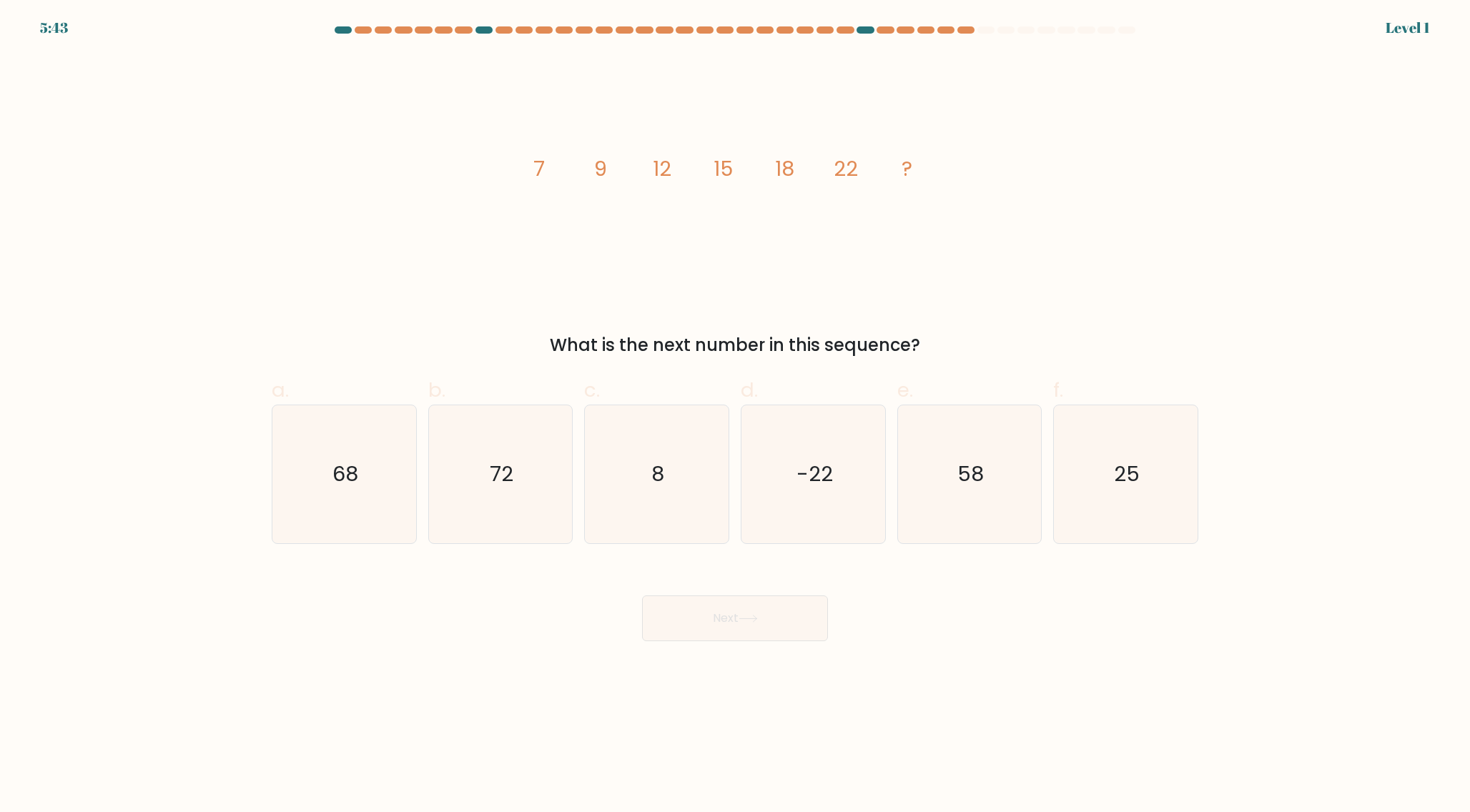
click at [652, 462] on text "8" at bounding box center [658, 474] width 13 height 29
click at [735, 415] on input "c. 8" at bounding box center [735, 410] width 1 height 9
radio input "true"
click at [642, 595] on button "Next" at bounding box center [734, 617] width 186 height 46
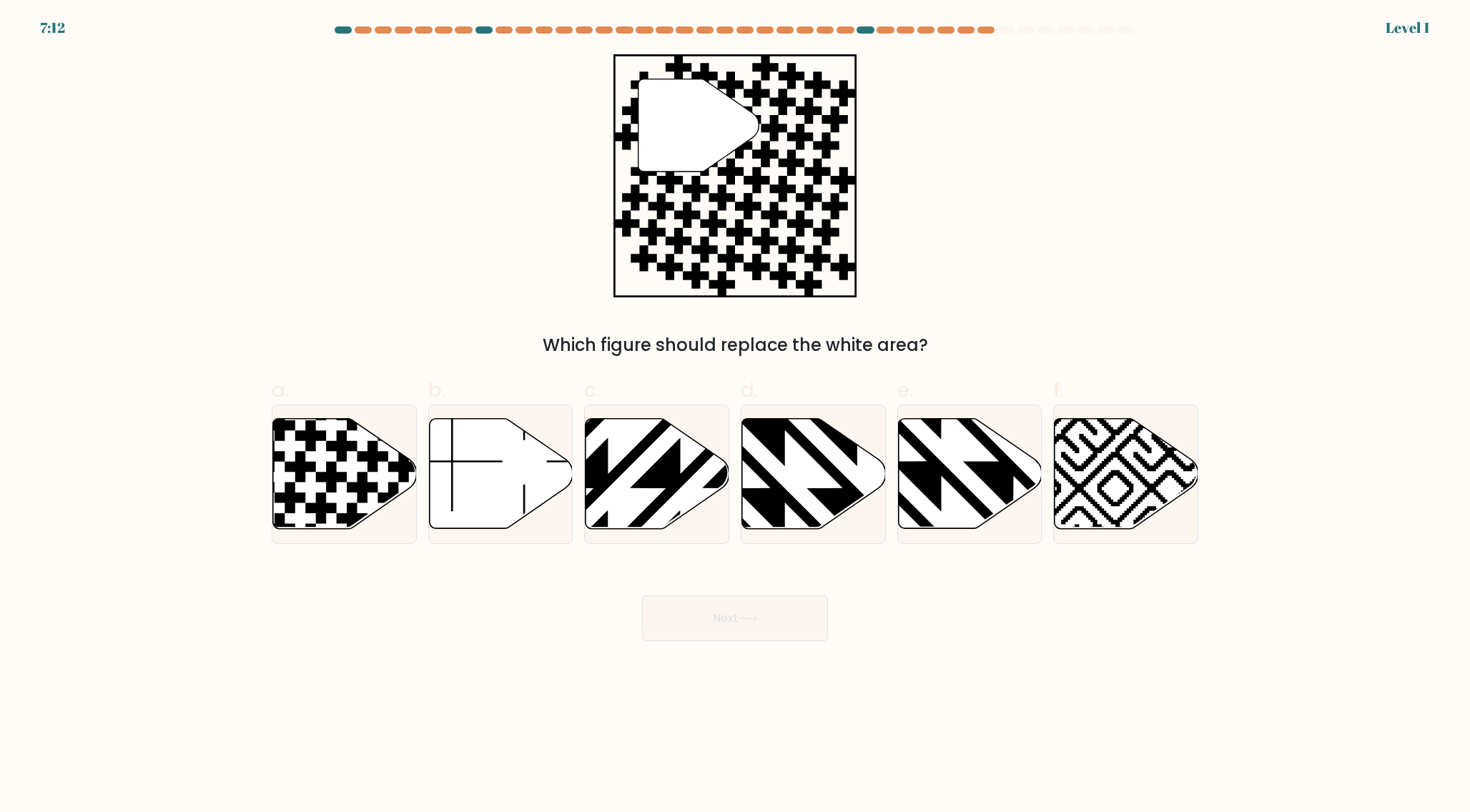
click at [652, 462] on icon at bounding box center [657, 474] width 144 height 110
click at [735, 415] on input "c." at bounding box center [735, 410] width 1 height 9
radio input "true"
click at [642, 595] on button "Next" at bounding box center [734, 617] width 186 height 46
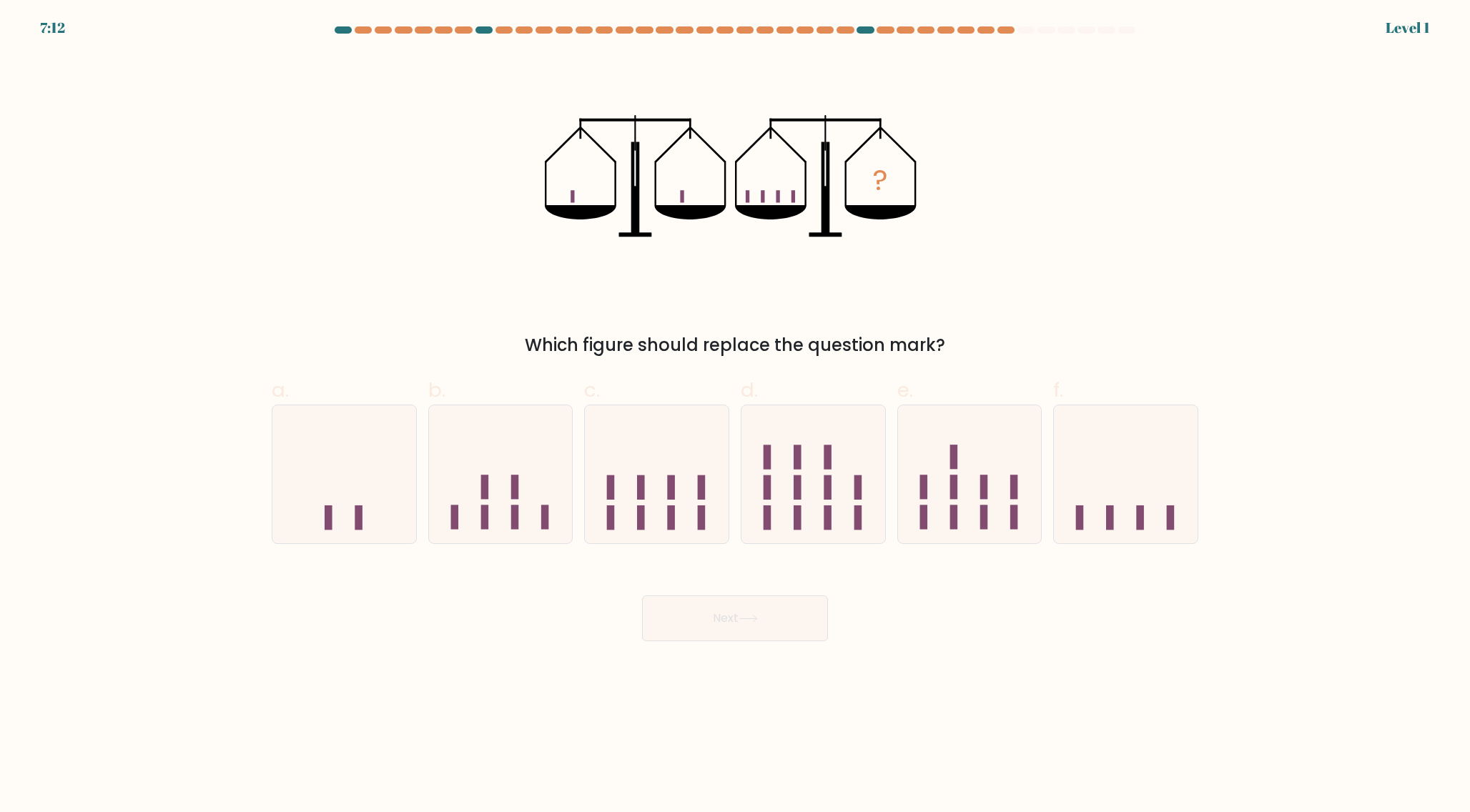
click at [652, 462] on icon at bounding box center [656, 474] width 144 height 119
click at [735, 415] on input "c." at bounding box center [735, 410] width 1 height 9
radio input "true"
click at [642, 595] on button "Next" at bounding box center [734, 617] width 186 height 46
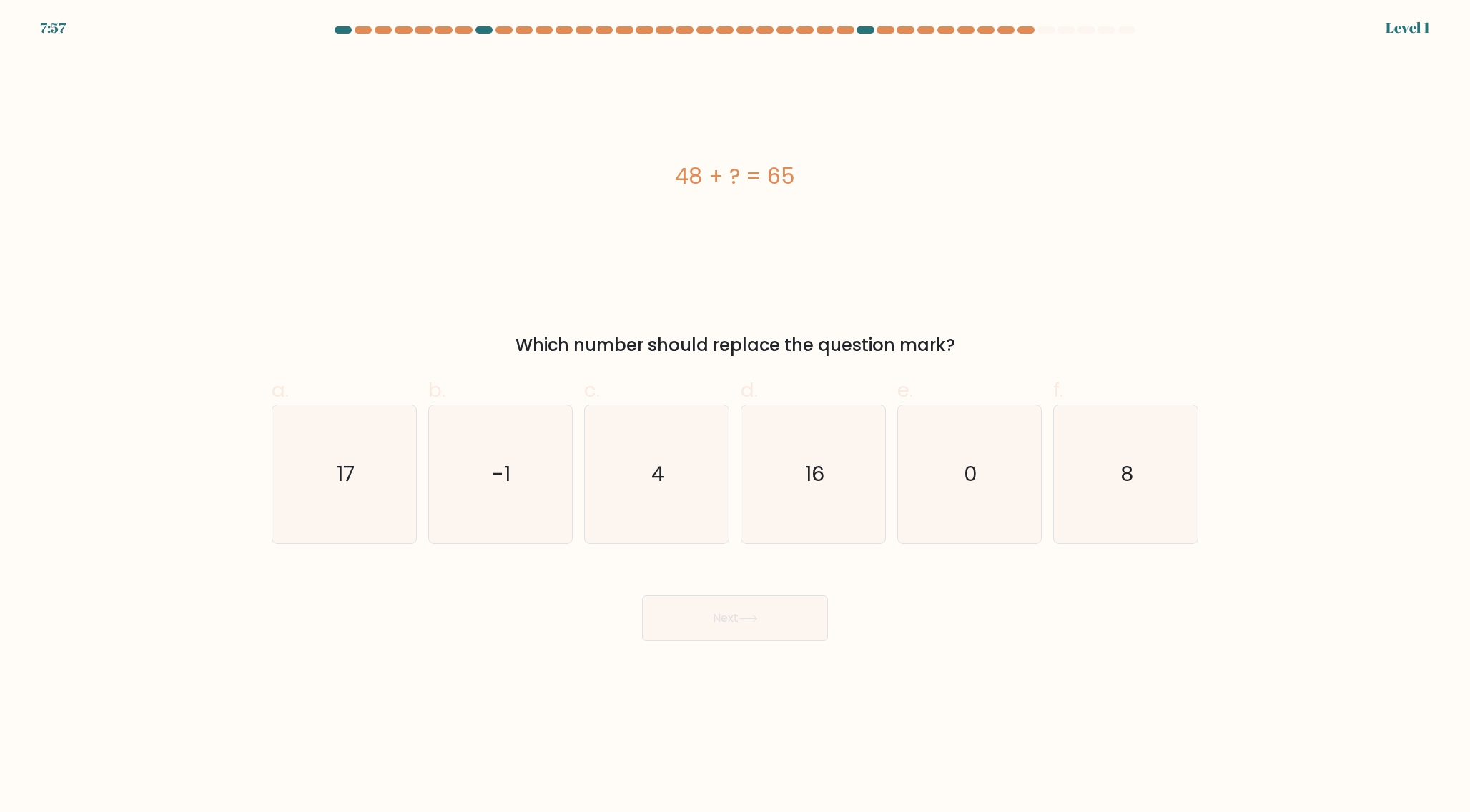
click at [652, 462] on text "4" at bounding box center [658, 474] width 13 height 29
click at [735, 415] on input "c. 4" at bounding box center [735, 410] width 1 height 9
radio input "true"
click at [642, 595] on button "Next" at bounding box center [734, 617] width 186 height 46
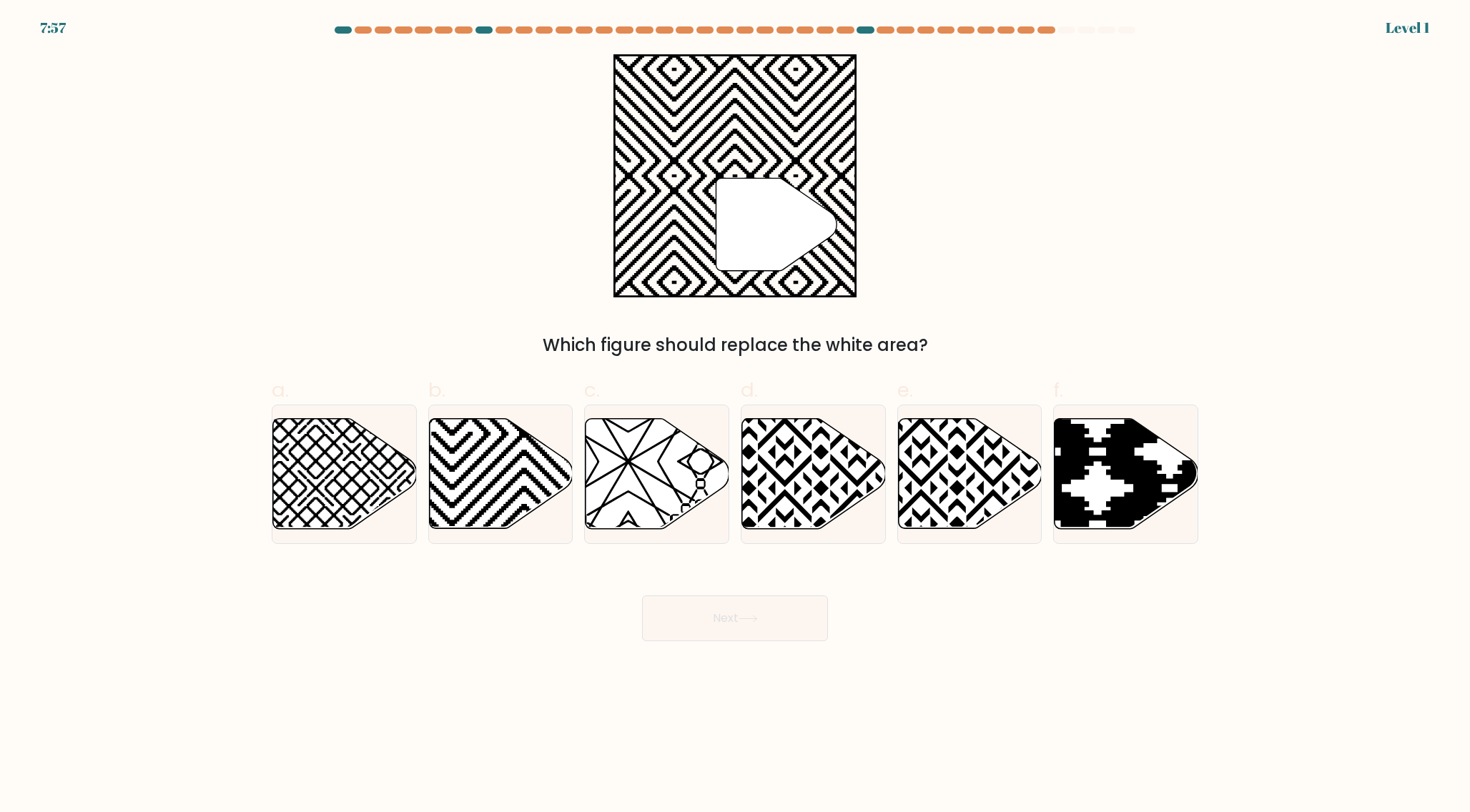
click at [652, 462] on icon at bounding box center [657, 474] width 144 height 110
click at [735, 415] on input "c." at bounding box center [735, 410] width 1 height 9
radio input "true"
click at [642, 595] on button "Next" at bounding box center [734, 617] width 186 height 46
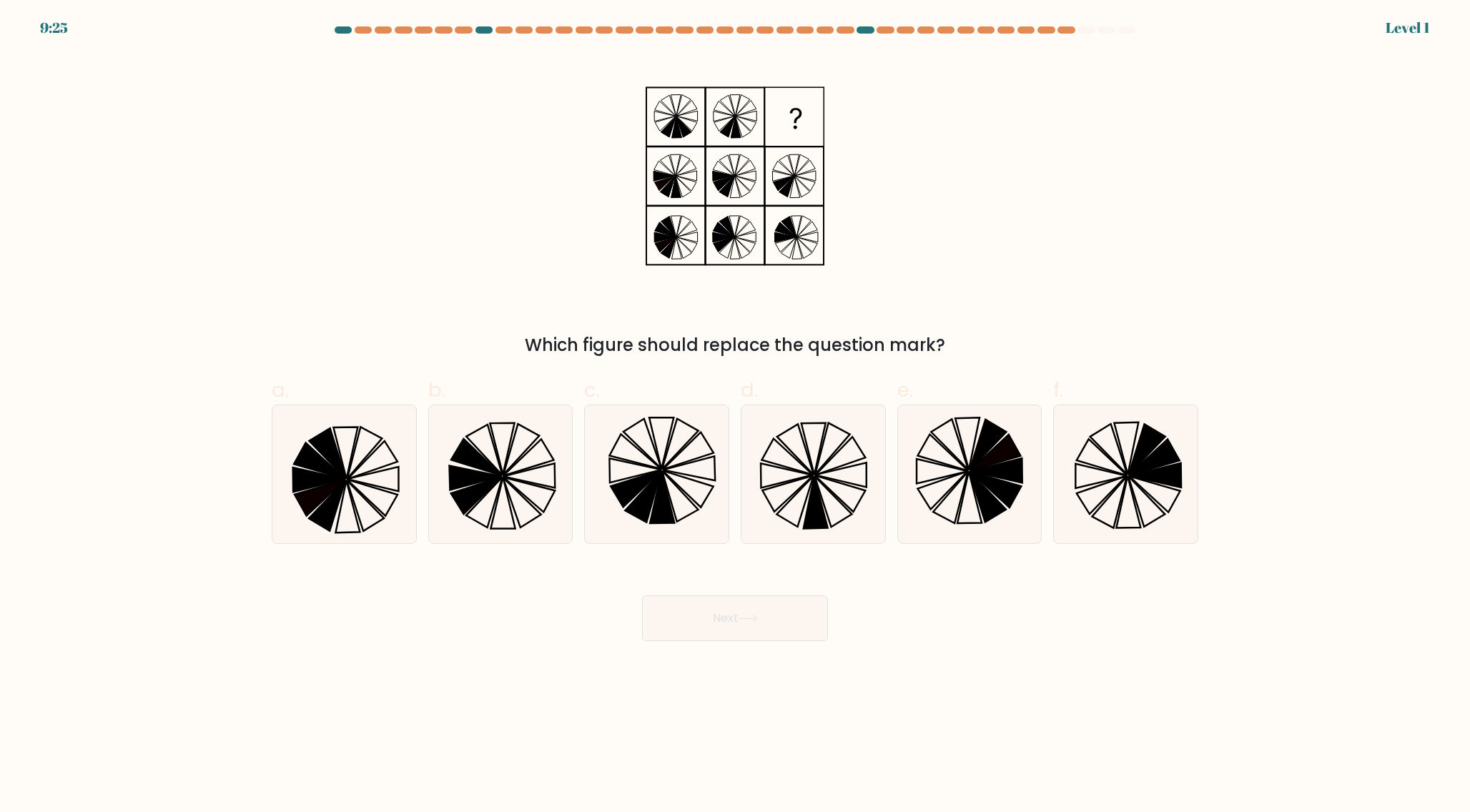
click at [652, 462] on icon at bounding box center [635, 452] width 51 height 35
click at [735, 415] on input "c." at bounding box center [735, 410] width 1 height 9
radio input "true"
click at [642, 595] on button "Next" at bounding box center [734, 617] width 186 height 46
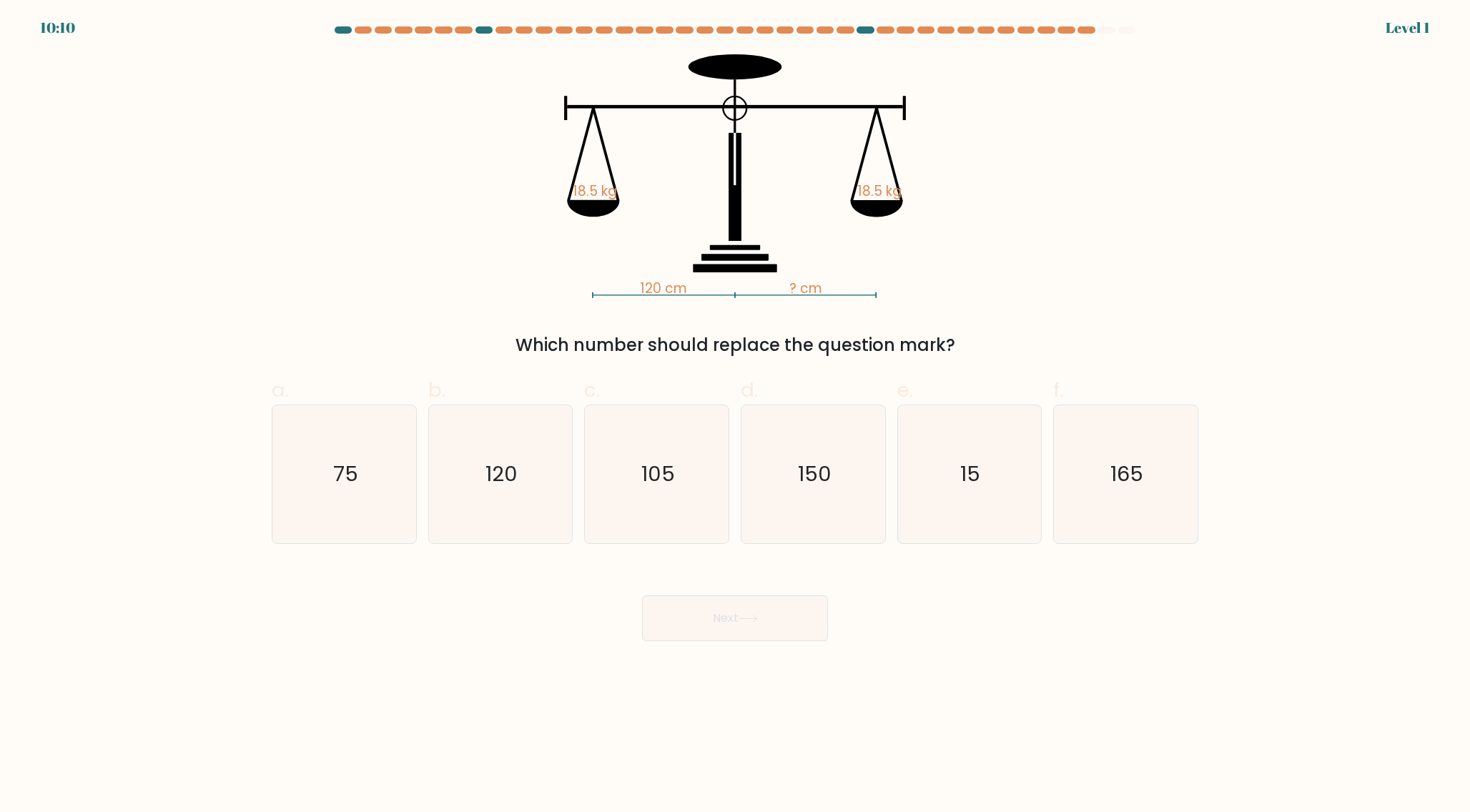
click at [652, 462] on text "105" at bounding box center [658, 474] width 33 height 29
click at [735, 415] on input "c. 105" at bounding box center [735, 410] width 1 height 9
radio input "true"
click at [642, 595] on button "Next" at bounding box center [734, 617] width 186 height 46
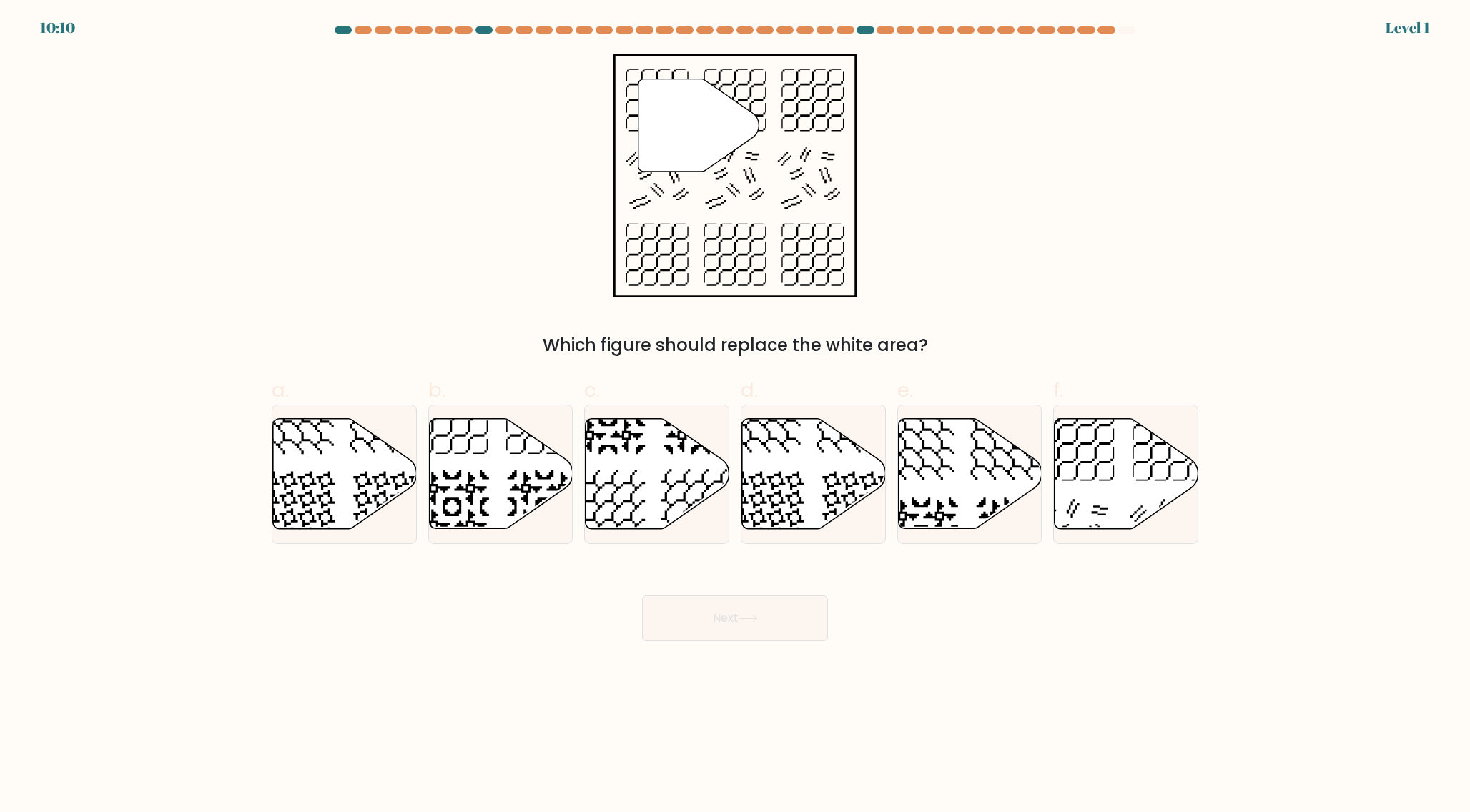
click at [652, 462] on icon at bounding box center [657, 474] width 144 height 110
click at [735, 415] on input "c." at bounding box center [735, 410] width 1 height 9
radio input "true"
click at [642, 595] on button "Next" at bounding box center [734, 617] width 186 height 46
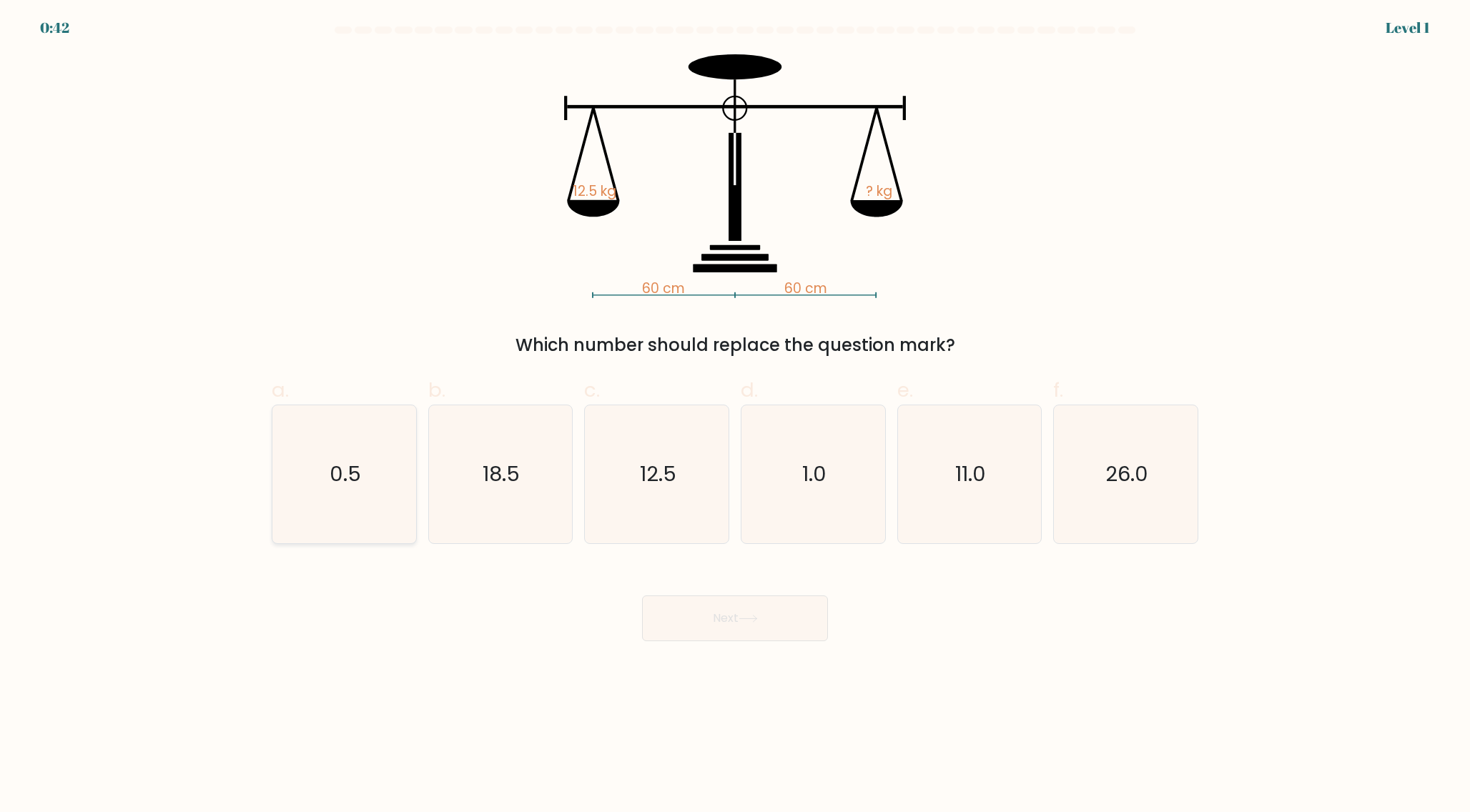
click at [360, 474] on icon "0.5" at bounding box center [344, 474] width 138 height 138
click at [735, 415] on input "a. 0.5" at bounding box center [735, 410] width 1 height 9
radio input "true"
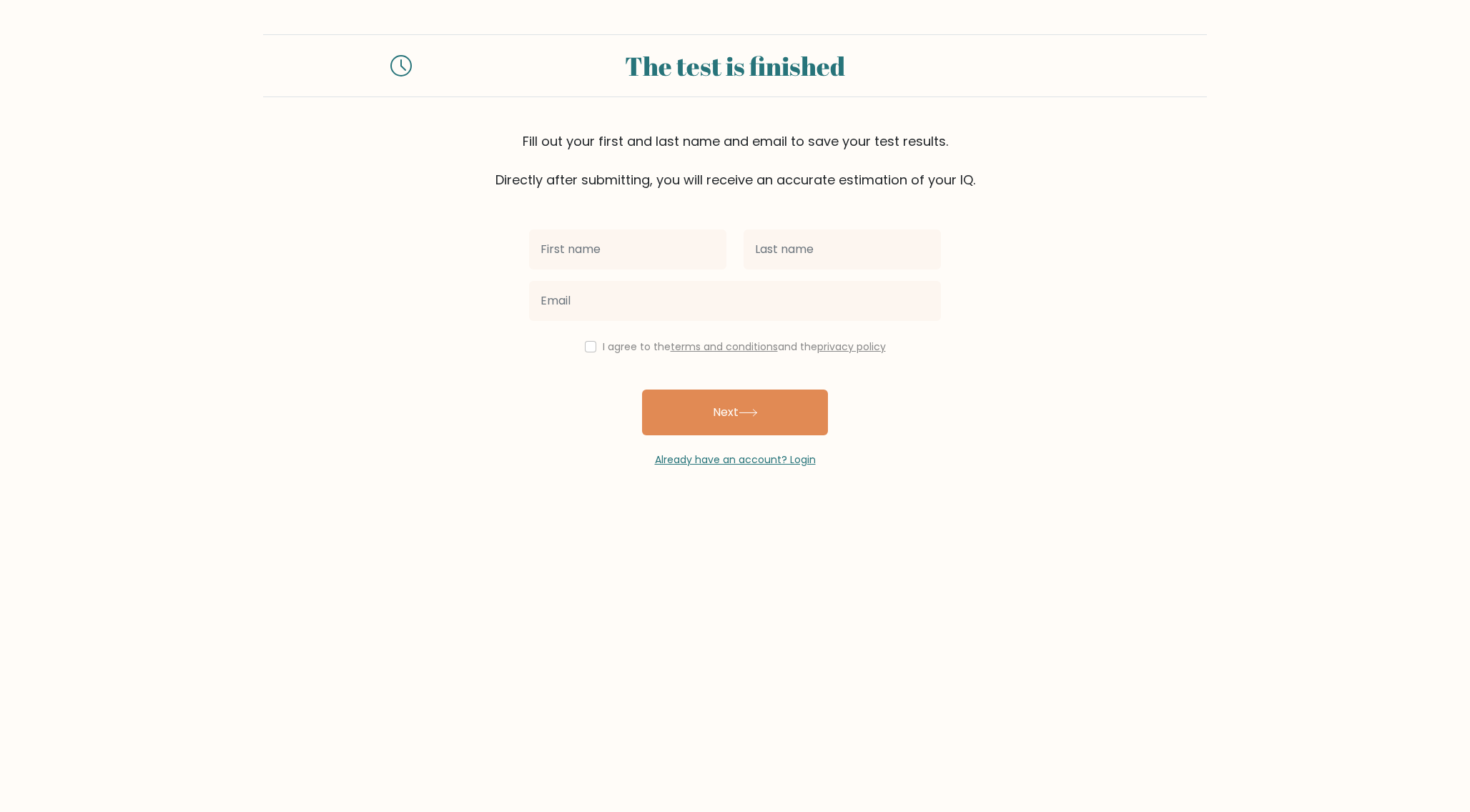
click at [999, 330] on form "The test is finished Fill out your first and last name and email to save your t…" at bounding box center [735, 250] width 1470 height 433
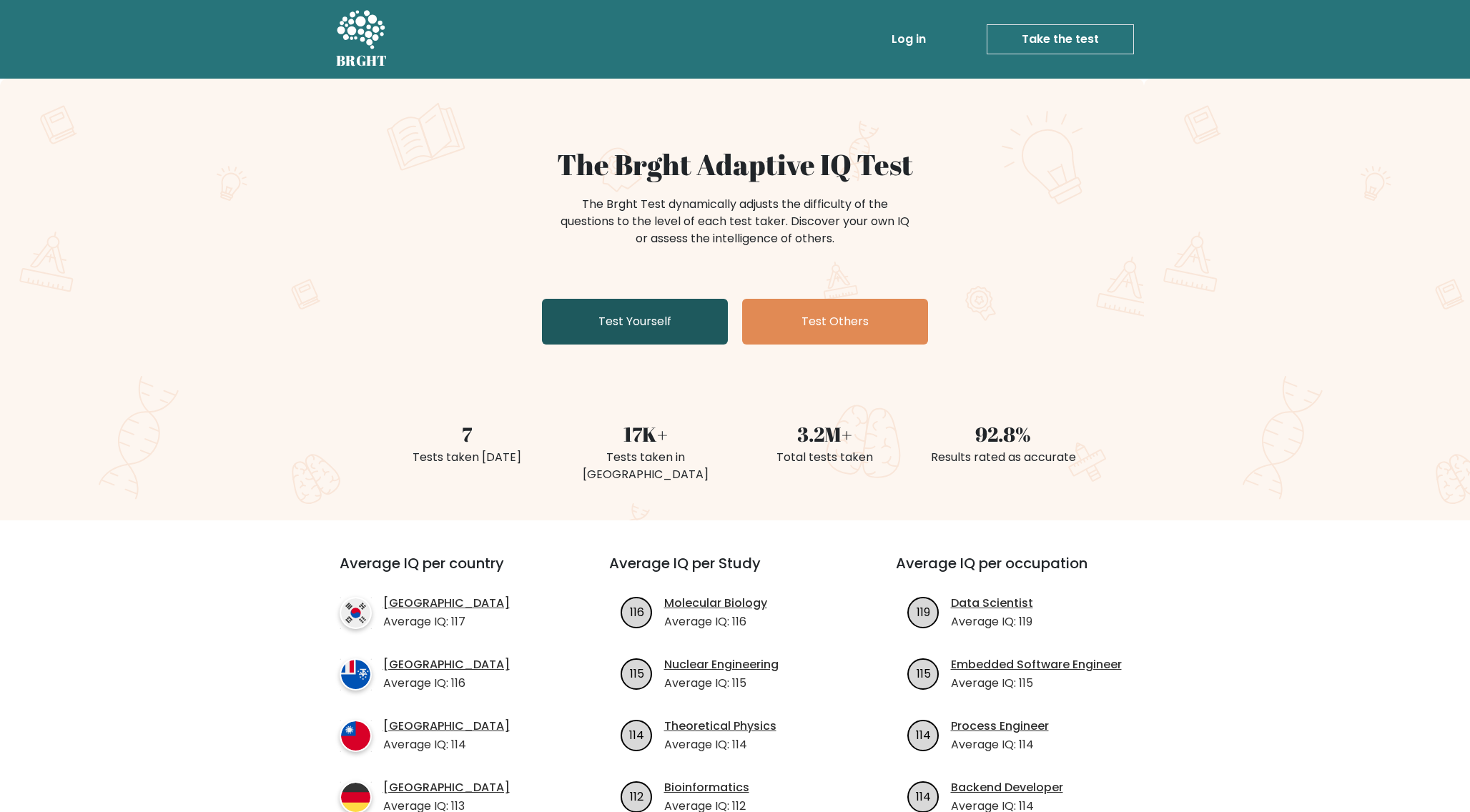
click at [659, 336] on link "Test Yourself" at bounding box center [634, 321] width 186 height 46
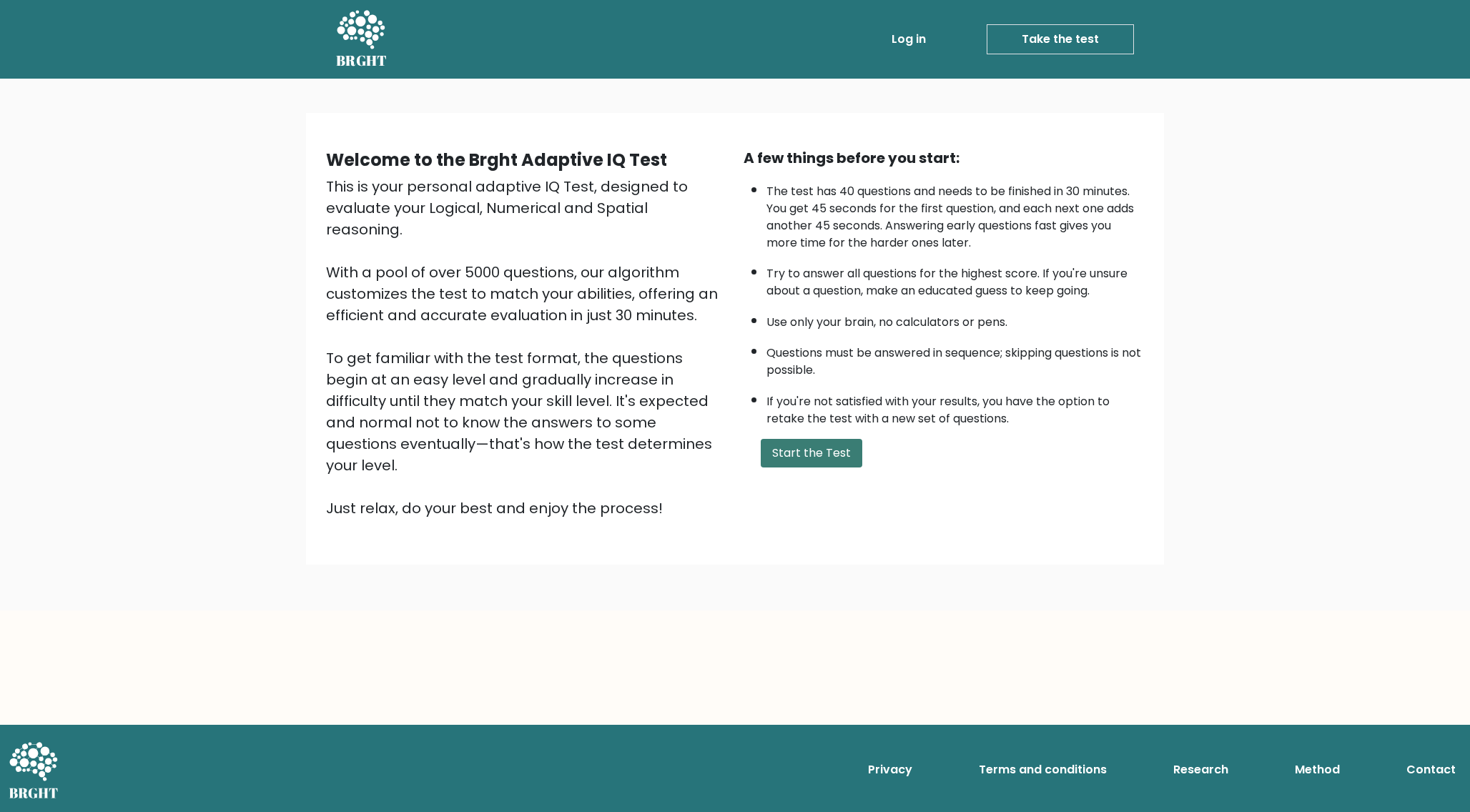
click at [787, 455] on button "Start the Test" at bounding box center [812, 453] width 101 height 29
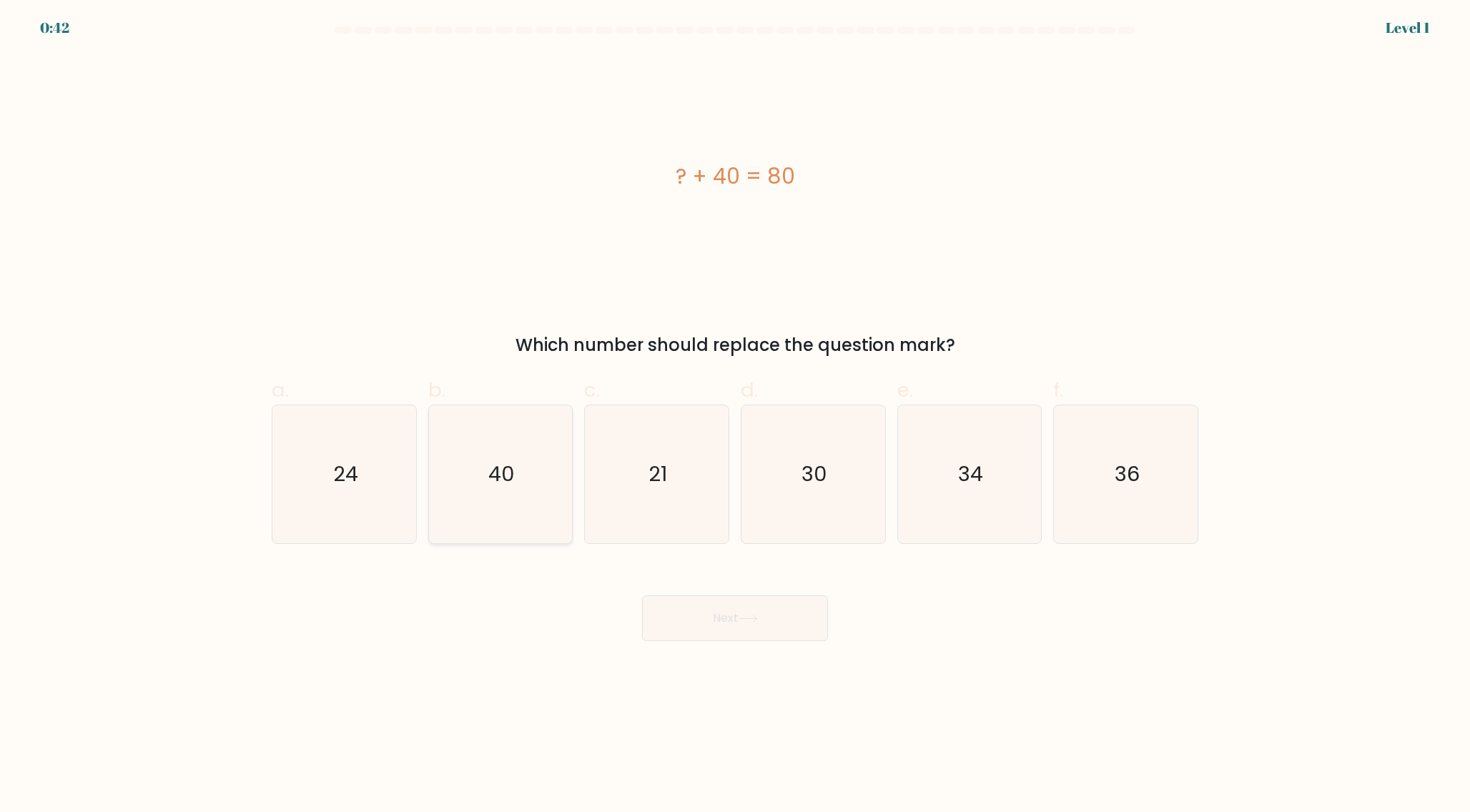
click at [519, 480] on icon "40" at bounding box center [500, 474] width 138 height 138
click at [735, 415] on input "b. 40" at bounding box center [735, 410] width 1 height 9
radio input "true"
click at [717, 615] on button "Next" at bounding box center [734, 617] width 186 height 46
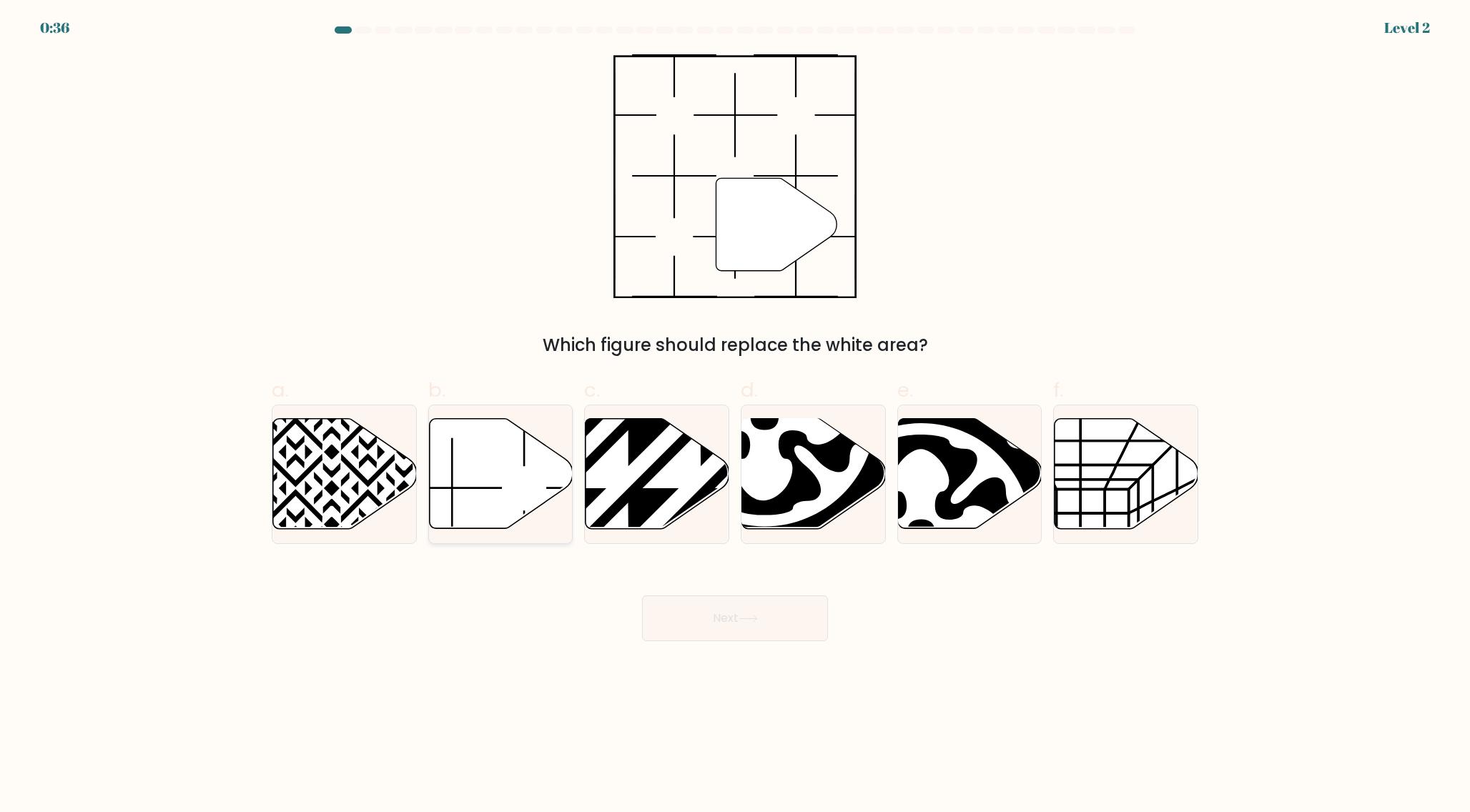
click at [524, 492] on icon at bounding box center [501, 474] width 144 height 110
click at [735, 415] on input "b." at bounding box center [735, 410] width 1 height 9
radio input "true"
click at [711, 610] on button "Next" at bounding box center [734, 617] width 186 height 46
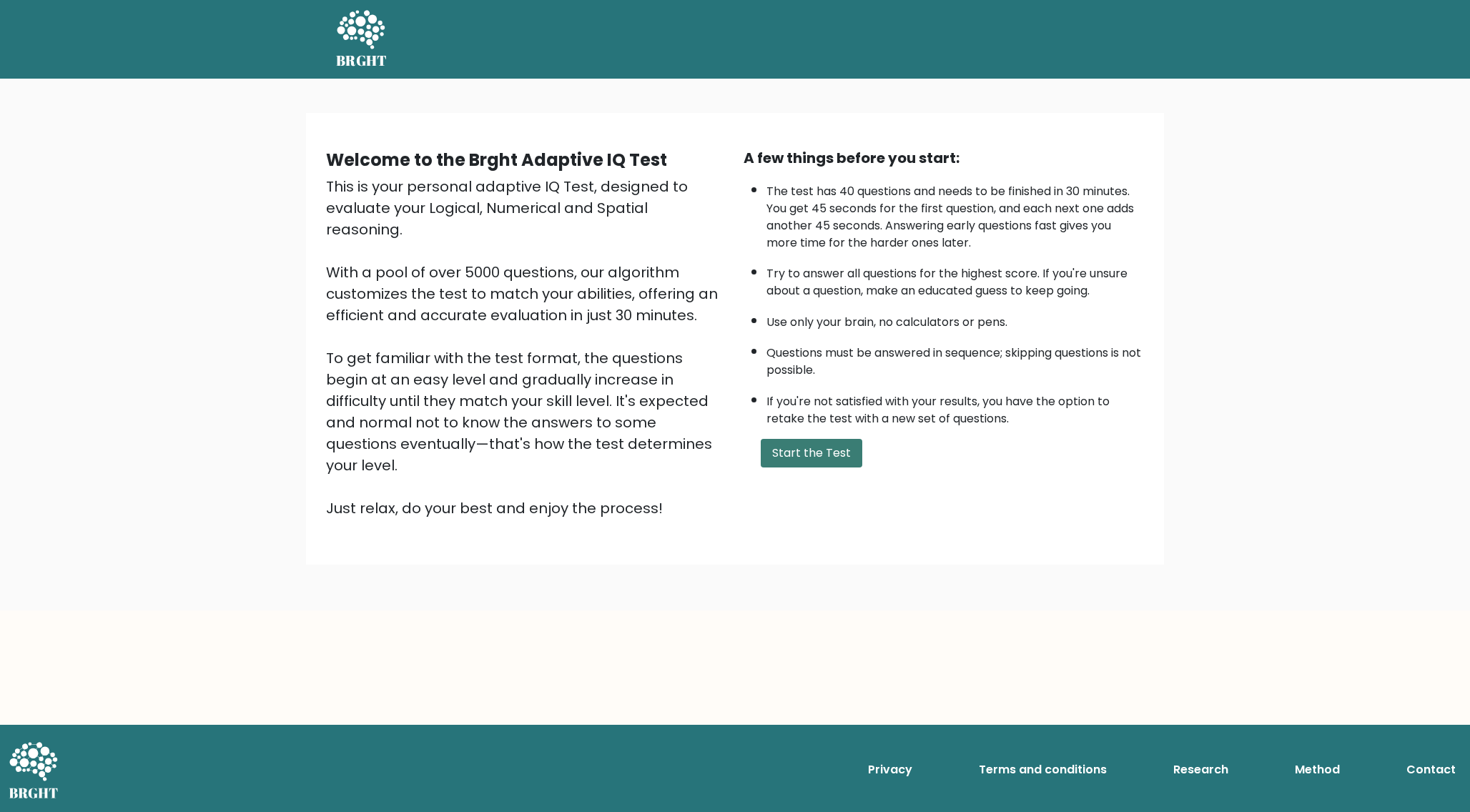
click at [810, 448] on button "Start the Test" at bounding box center [812, 453] width 101 height 29
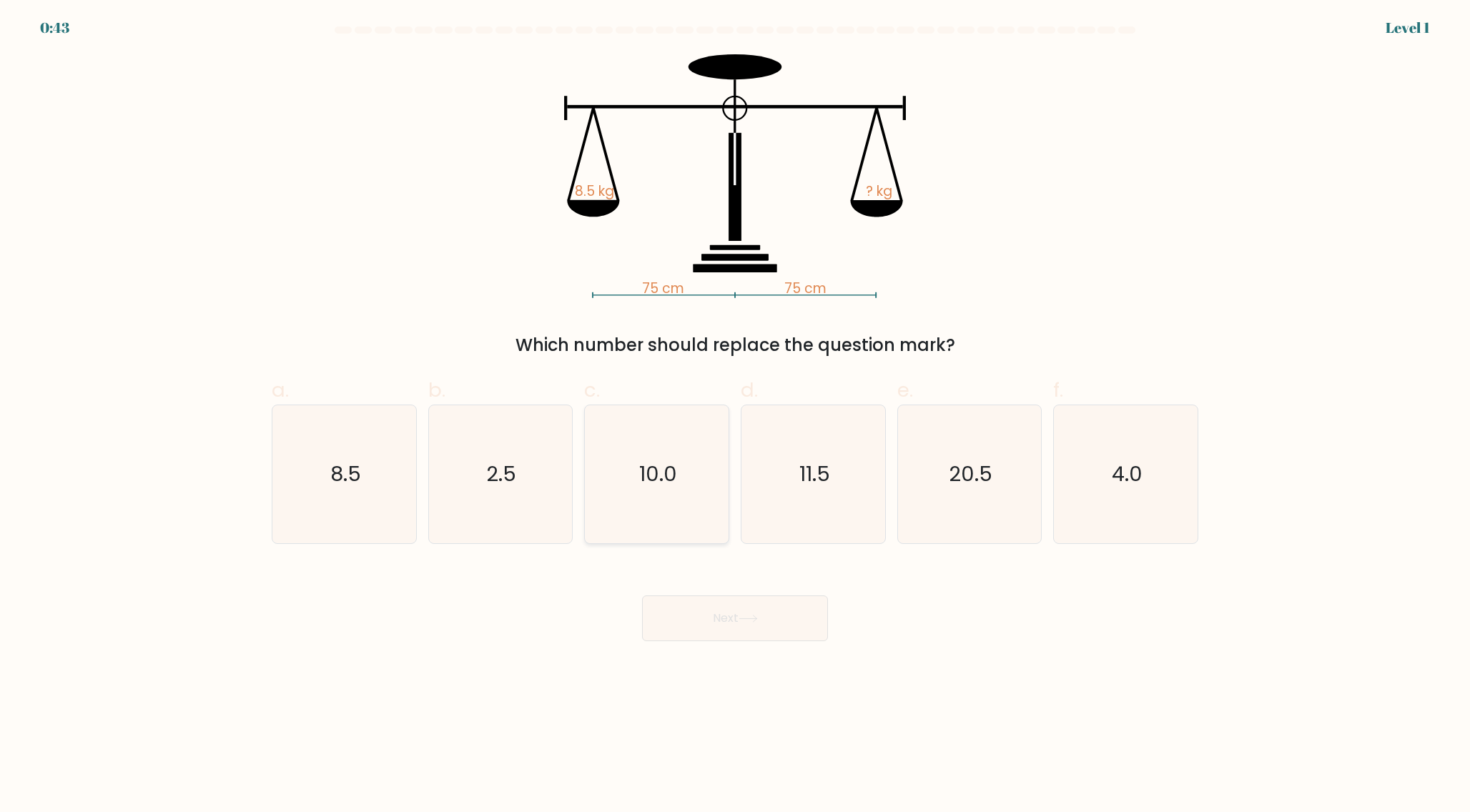
click at [649, 508] on icon "10.0" at bounding box center [656, 474] width 138 height 138
click at [735, 415] on input "c. 10.0" at bounding box center [735, 410] width 1 height 9
radio input "true"
click at [730, 624] on button "Next" at bounding box center [734, 617] width 186 height 46
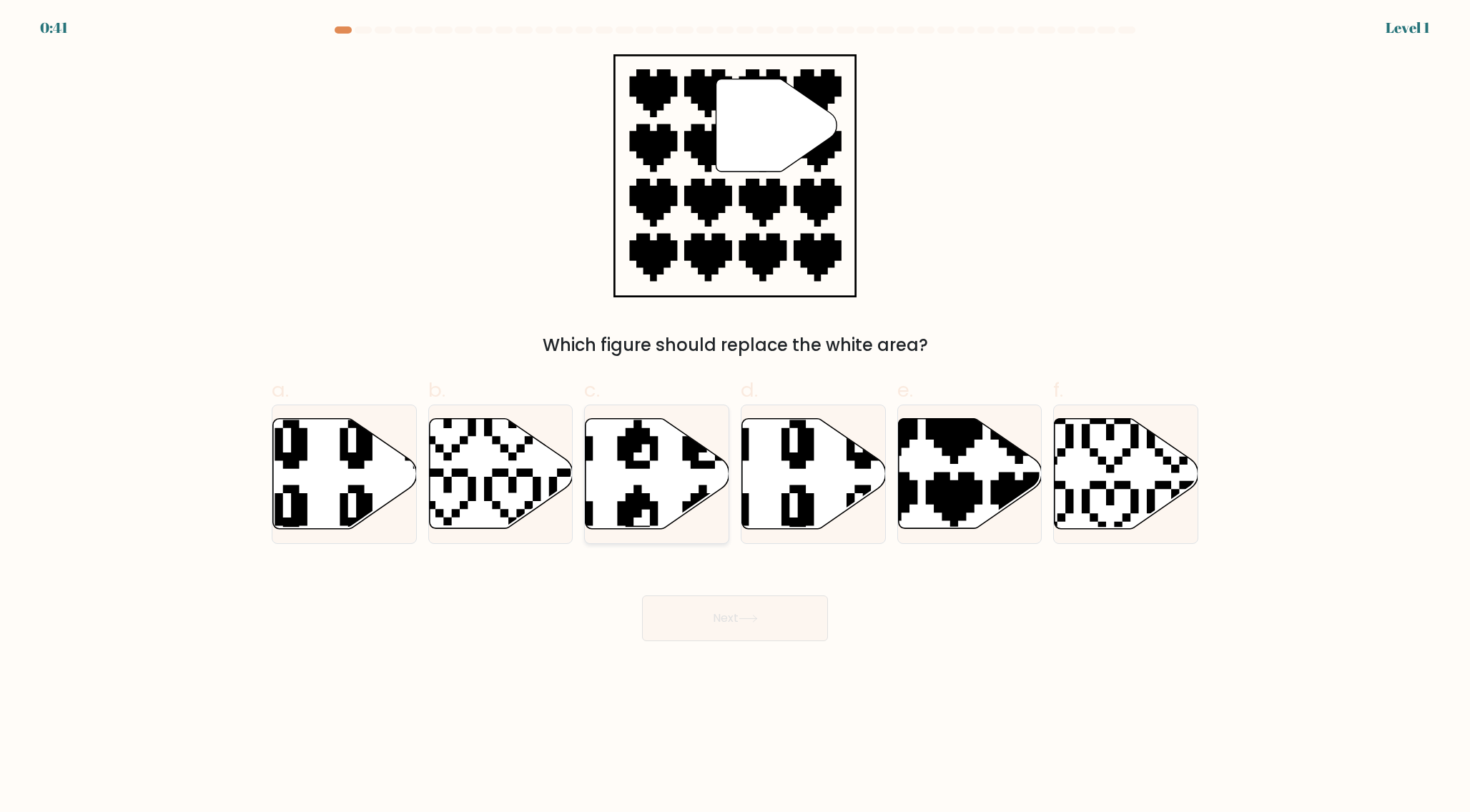
click at [683, 527] on icon at bounding box center [656, 474] width 144 height 112
click at [735, 415] on input "c." at bounding box center [735, 410] width 1 height 9
radio input "true"
click at [731, 617] on button "Next" at bounding box center [734, 617] width 186 height 46
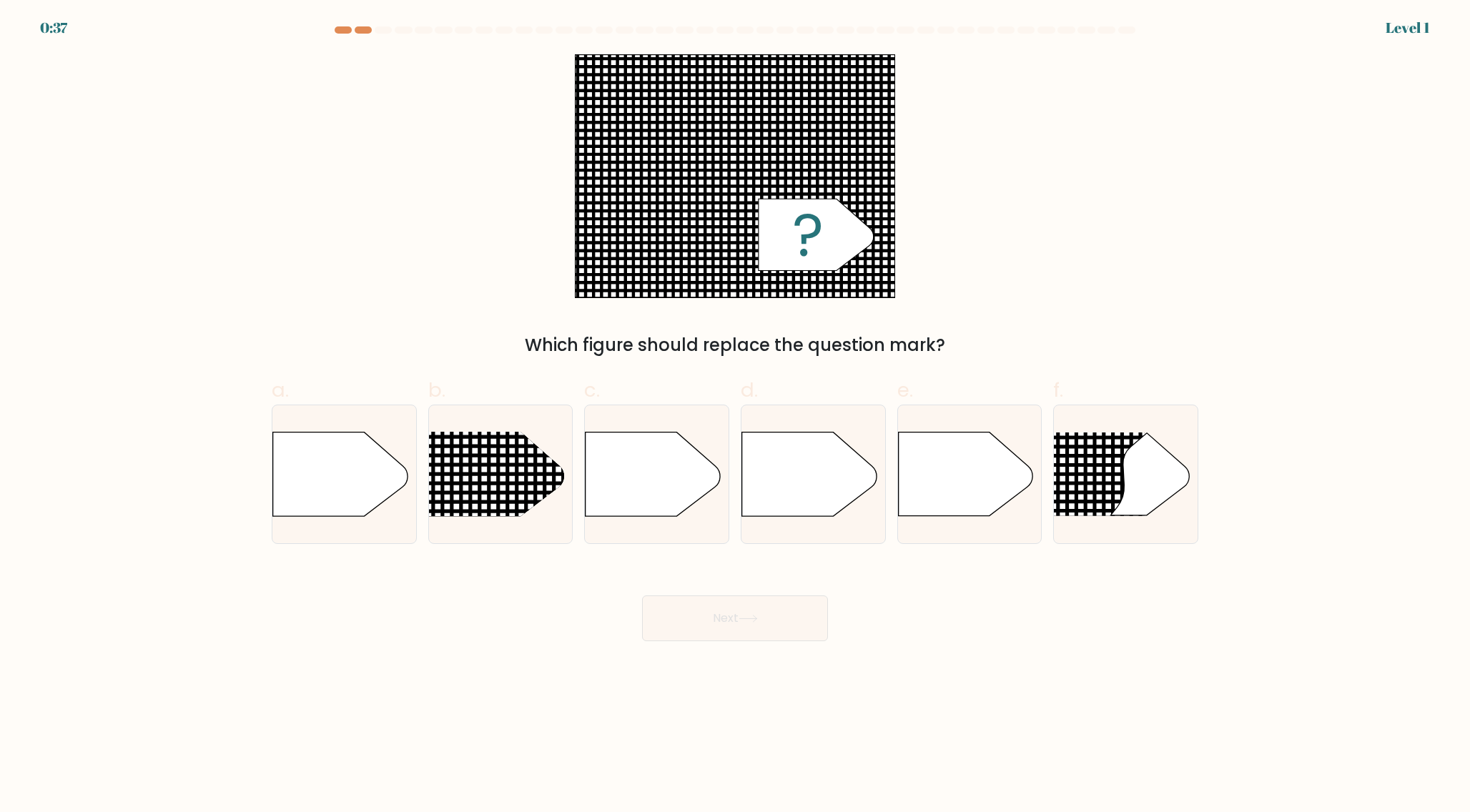
click at [637, 572] on div "Next" at bounding box center [735, 601] width 944 height 80
click at [655, 505] on icon at bounding box center [653, 474] width 135 height 84
click at [735, 415] on input "c." at bounding box center [735, 410] width 1 height 9
radio input "true"
click at [723, 603] on button "Next" at bounding box center [734, 617] width 186 height 46
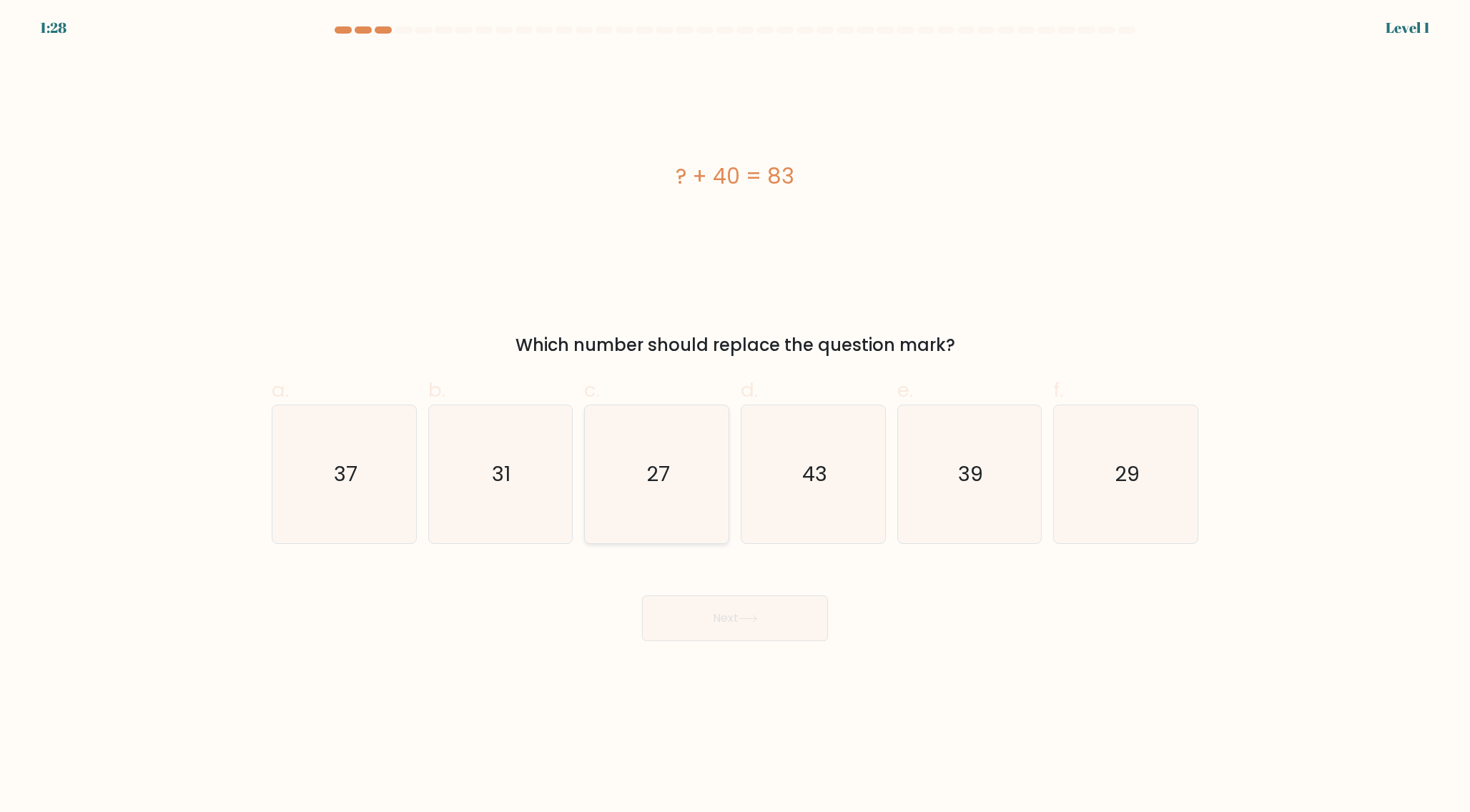
click at [693, 513] on icon "27" at bounding box center [656, 474] width 138 height 138
click at [735, 415] on input "c. 27" at bounding box center [735, 410] width 1 height 9
radio input "true"
click at [722, 611] on button "Next" at bounding box center [734, 617] width 186 height 46
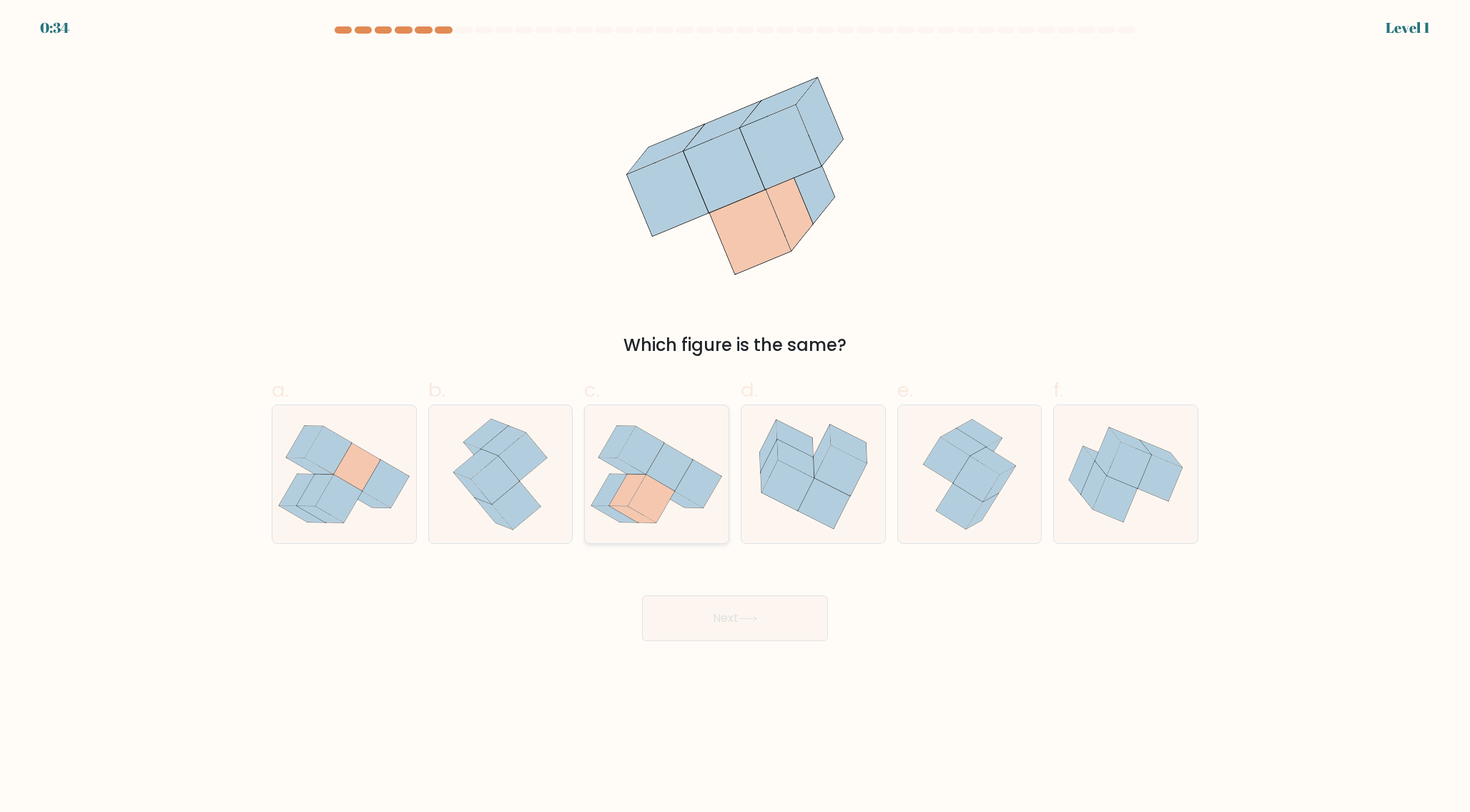
click at [655, 482] on icon at bounding box center [652, 498] width 46 height 48
click at [735, 415] on input "c." at bounding box center [735, 410] width 1 height 9
radio input "true"
click at [730, 612] on button "Next" at bounding box center [734, 617] width 186 height 46
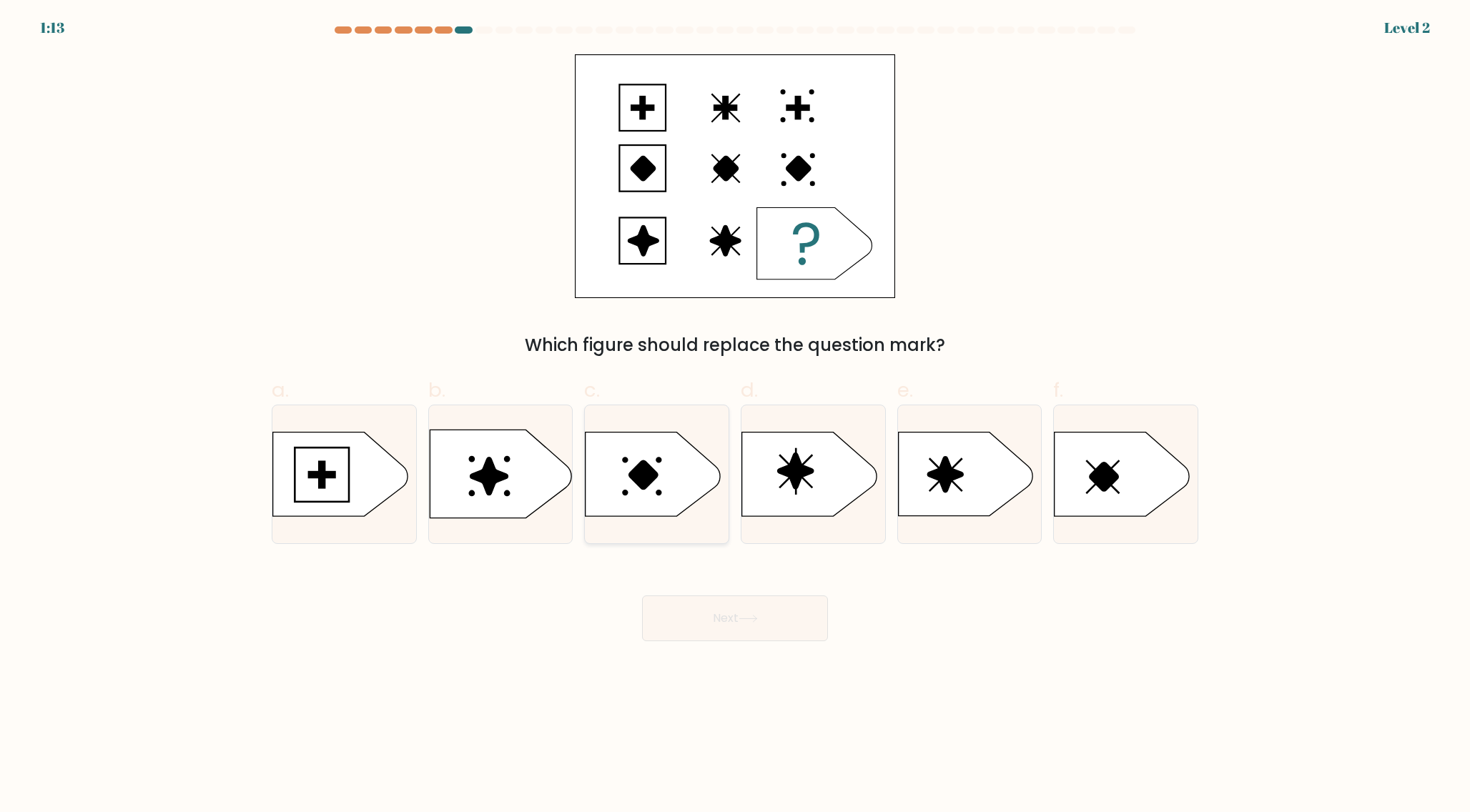
click at [697, 500] on icon at bounding box center [653, 474] width 135 height 84
click at [735, 415] on input "c." at bounding box center [735, 410] width 1 height 9
radio input "true"
click at [727, 620] on button "Next" at bounding box center [734, 617] width 186 height 46
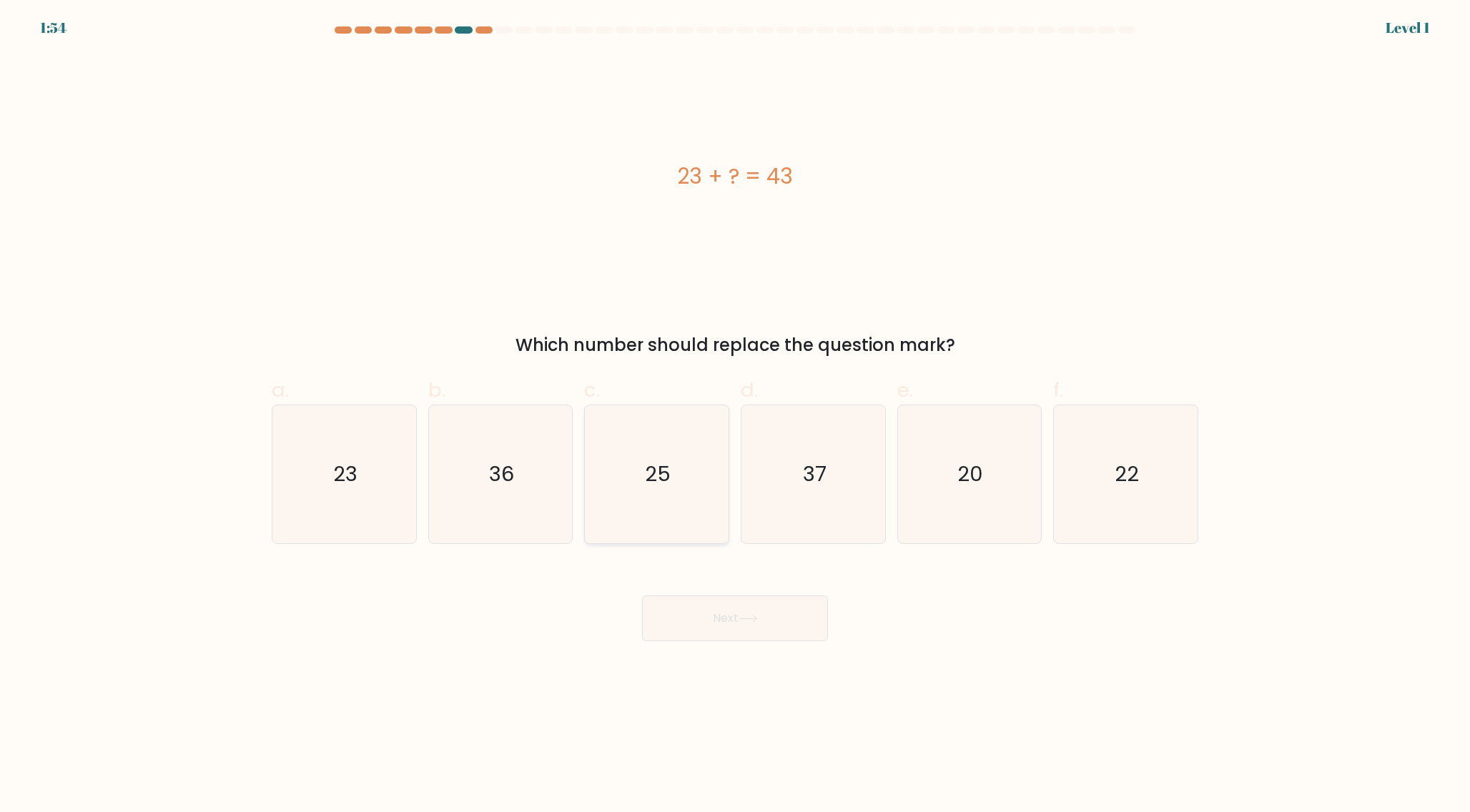
click at [697, 507] on icon "25" at bounding box center [656, 474] width 138 height 138
click at [735, 415] on input "c. 25" at bounding box center [735, 410] width 1 height 9
radio input "true"
click at [733, 612] on button "Next" at bounding box center [734, 617] width 186 height 46
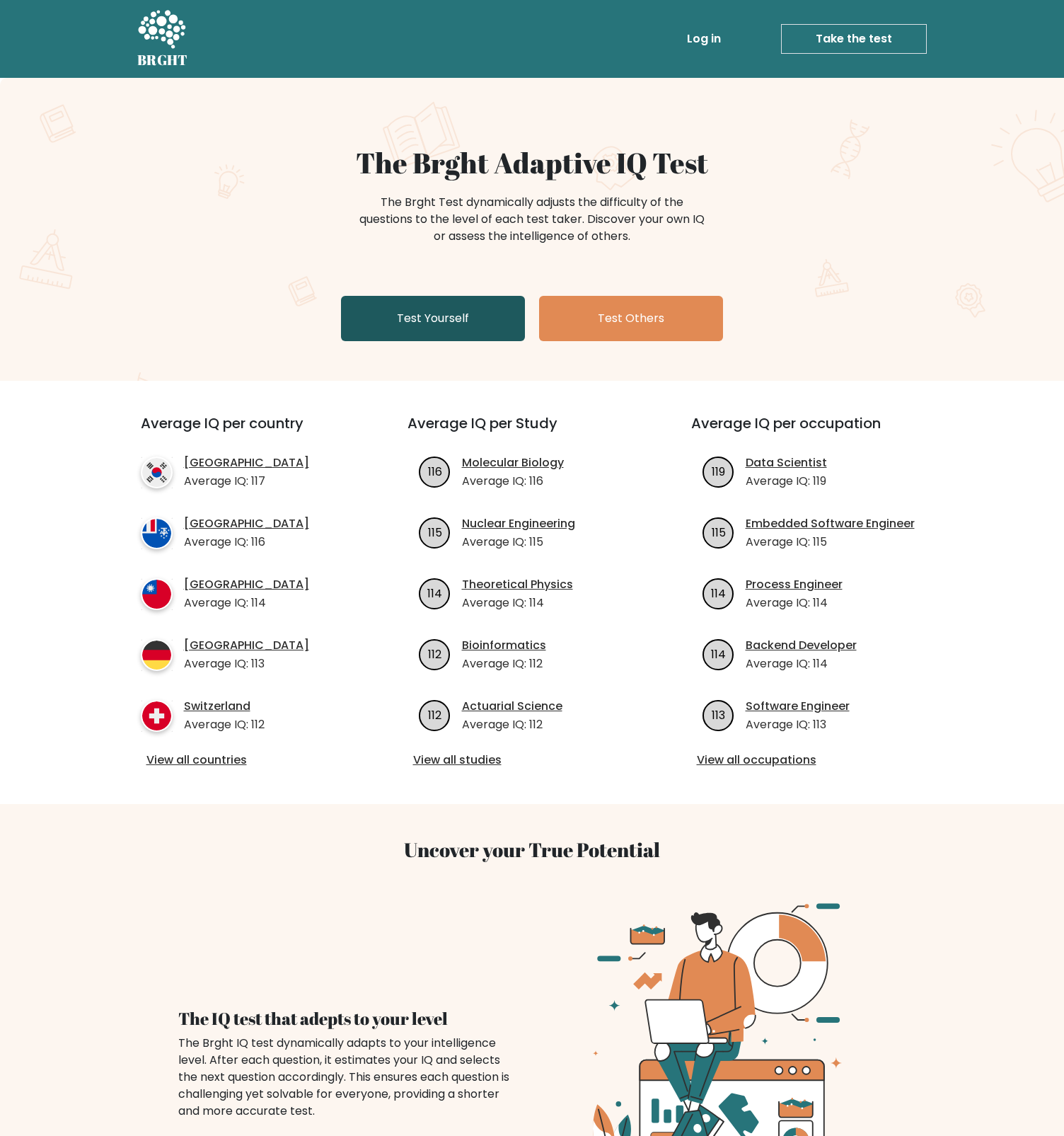
click at [453, 314] on link "Test Yourself" at bounding box center [432, 318] width 184 height 45
